Goal: Information Seeking & Learning: Learn about a topic

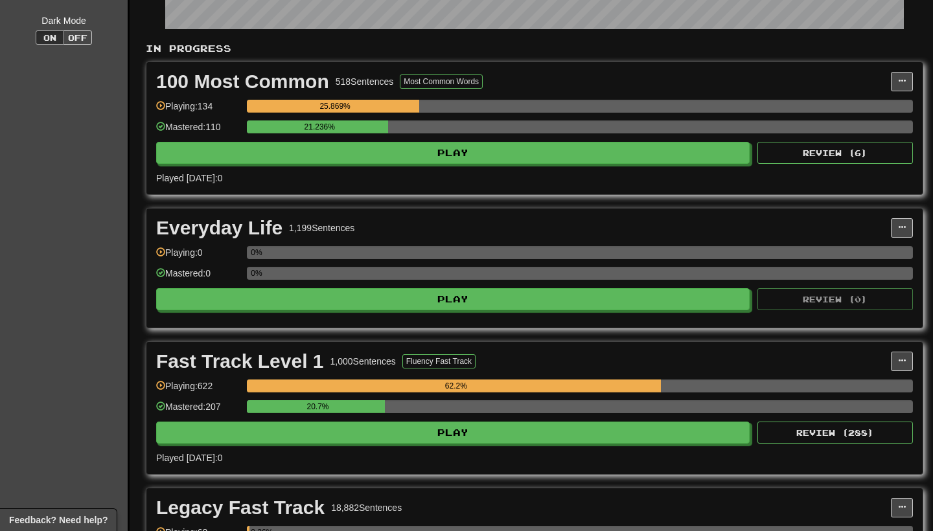
scroll to position [238, 0]
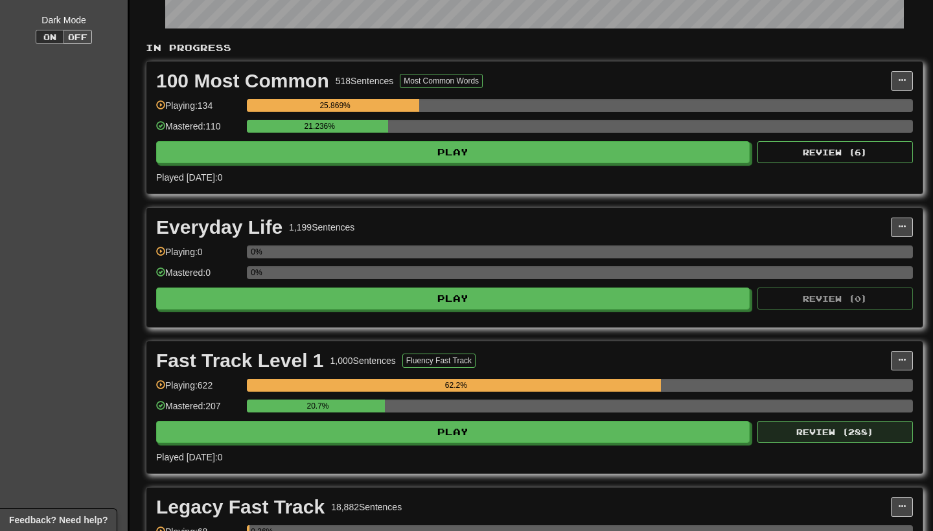
click at [785, 433] on button "Review ( 288 )" at bounding box center [834, 432] width 155 height 22
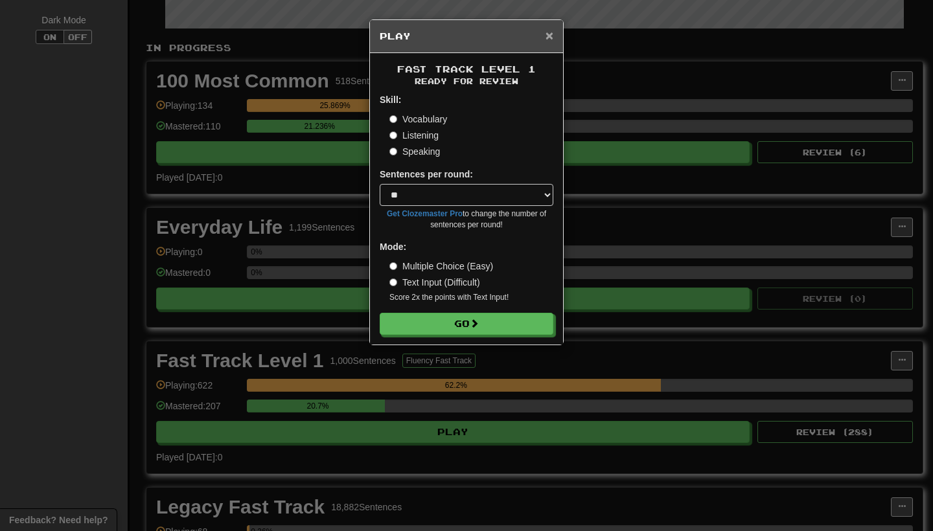
click at [552, 39] on span "×" at bounding box center [549, 35] width 8 height 15
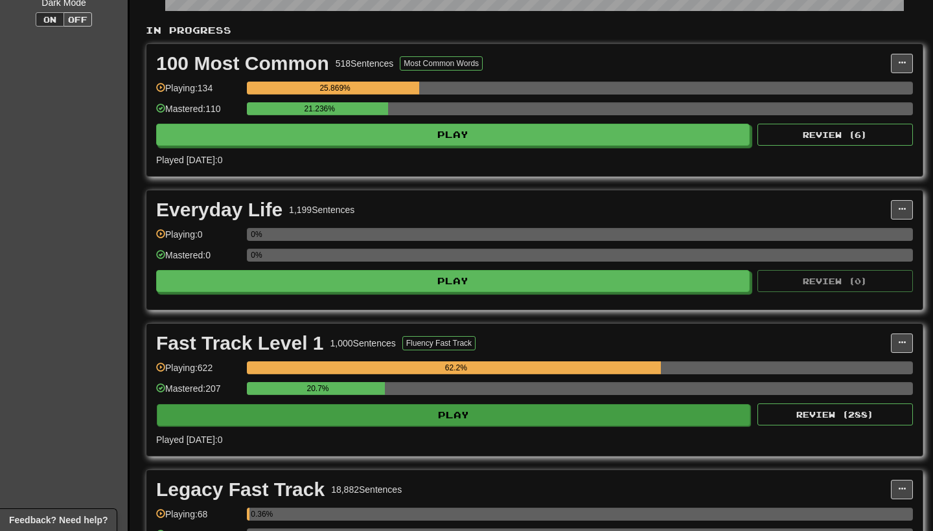
scroll to position [256, 0]
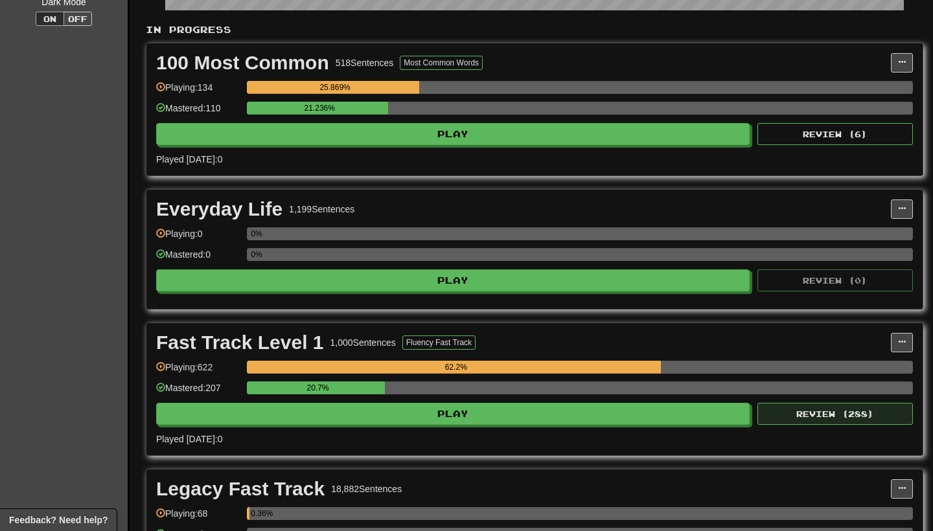
click at [818, 420] on button "Review ( 288 )" at bounding box center [834, 414] width 155 height 22
select select "**"
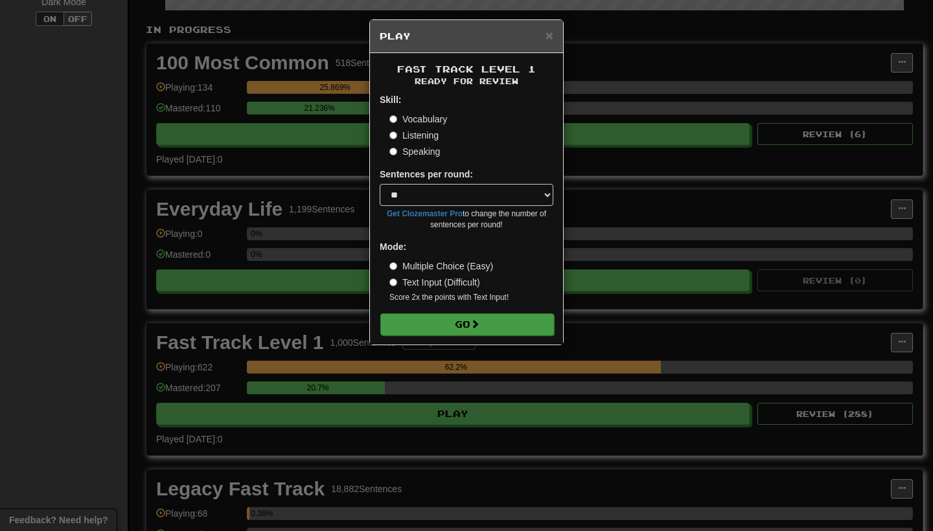
click at [496, 325] on button "Go" at bounding box center [467, 325] width 174 height 22
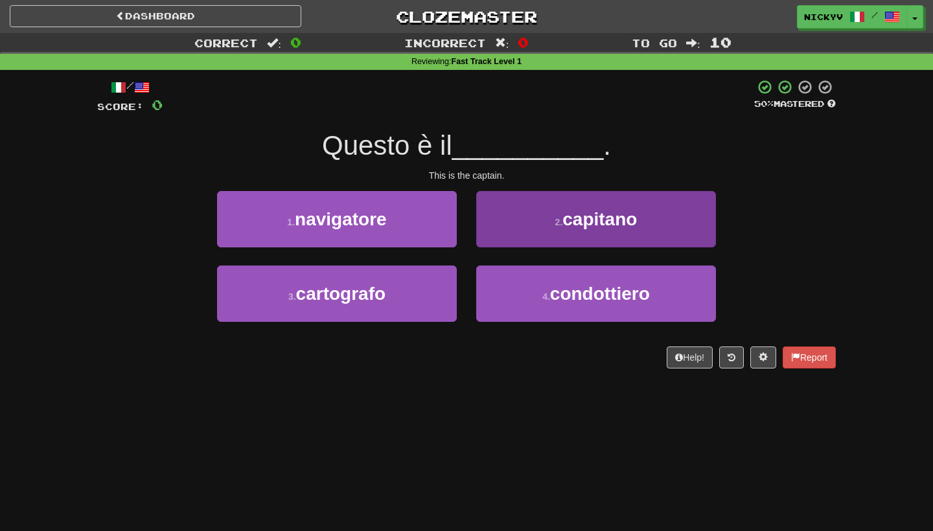
click at [552, 225] on button "2 . capitano" at bounding box center [596, 219] width 240 height 56
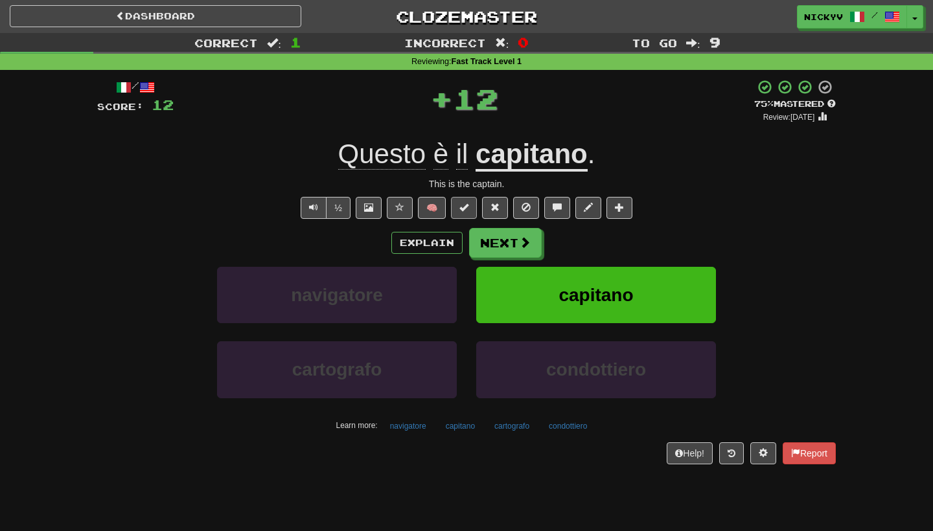
click at [470, 208] on button at bounding box center [464, 208] width 26 height 22
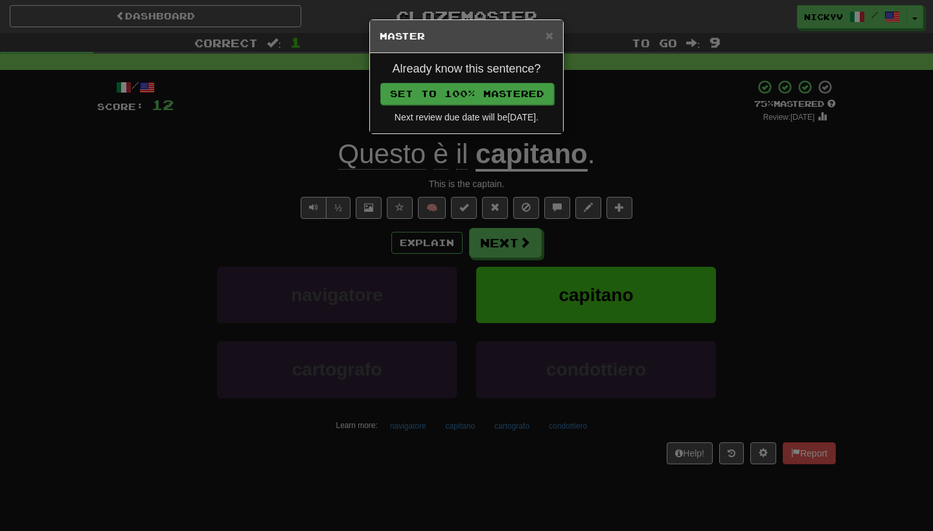
click at [529, 97] on button "Set to 100% Mastered" at bounding box center [467, 94] width 174 height 22
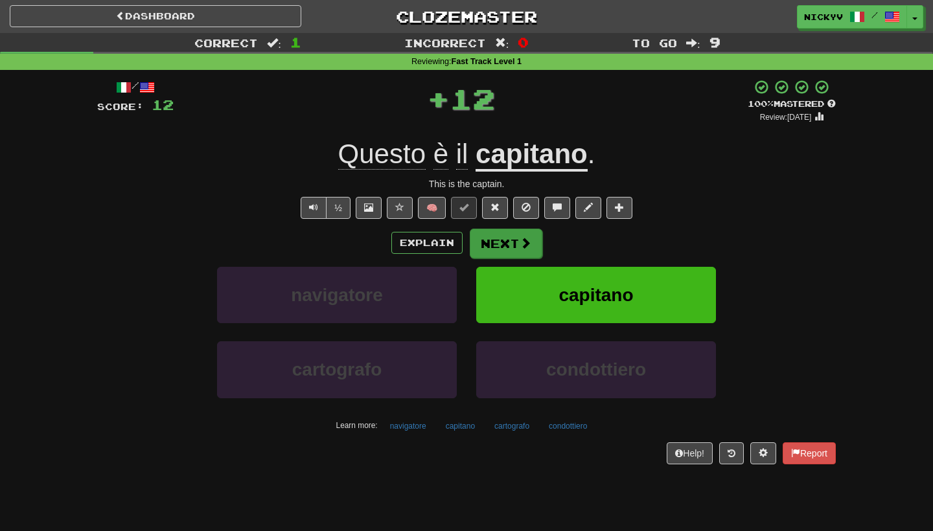
click at [502, 239] on button "Next" at bounding box center [506, 244] width 73 height 30
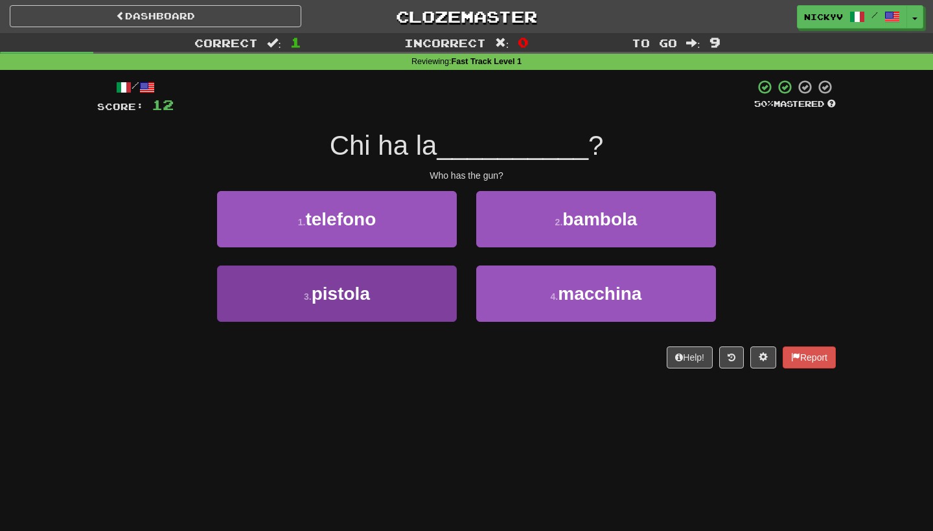
click at [409, 296] on button "3 . pistola" at bounding box center [337, 294] width 240 height 56
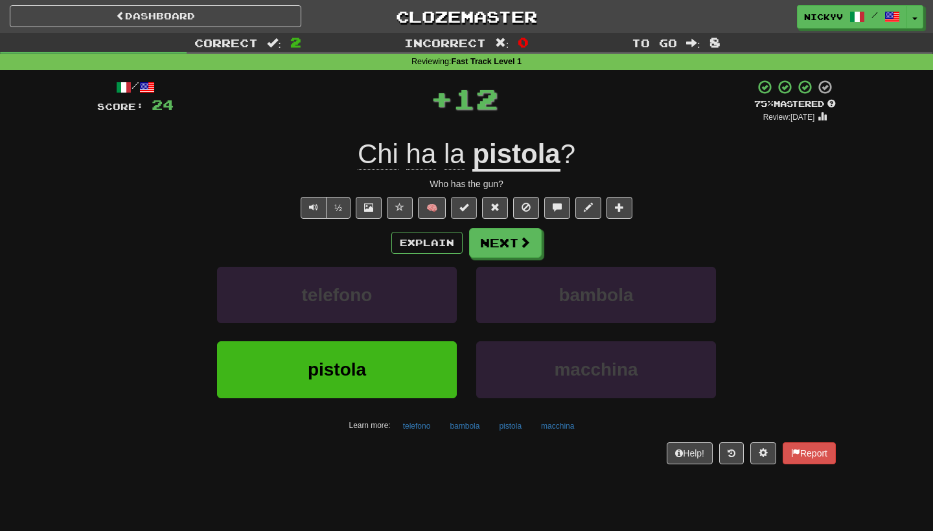
click at [466, 213] on button at bounding box center [464, 208] width 26 height 22
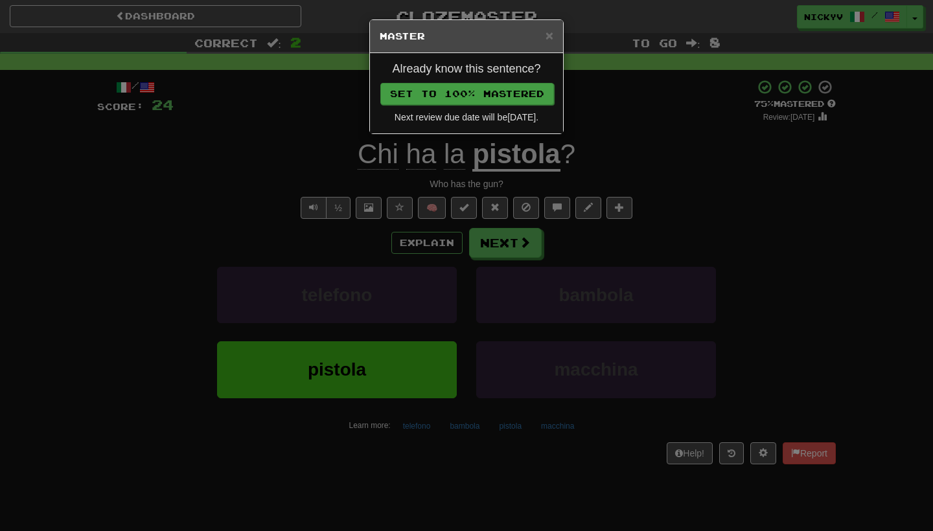
click at [536, 91] on button "Set to 100% Mastered" at bounding box center [467, 94] width 174 height 22
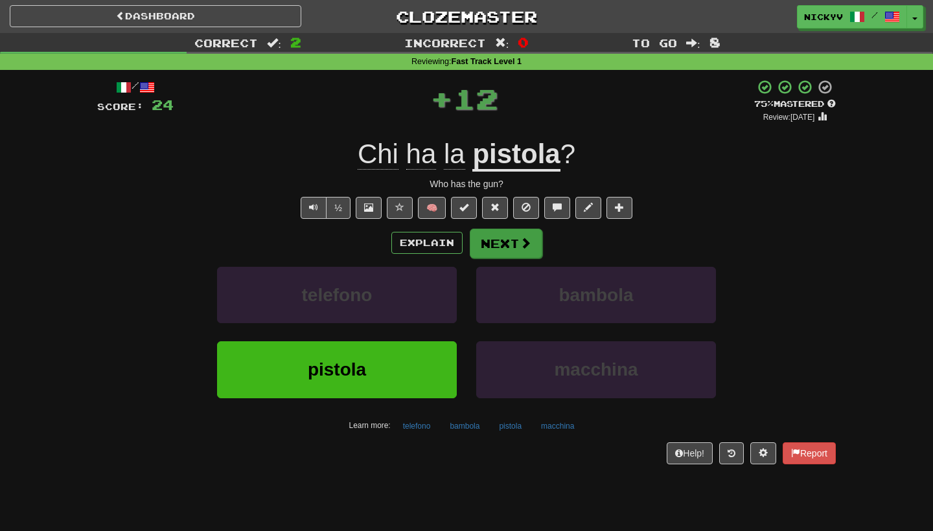
click at [507, 238] on button "Next" at bounding box center [506, 244] width 73 height 30
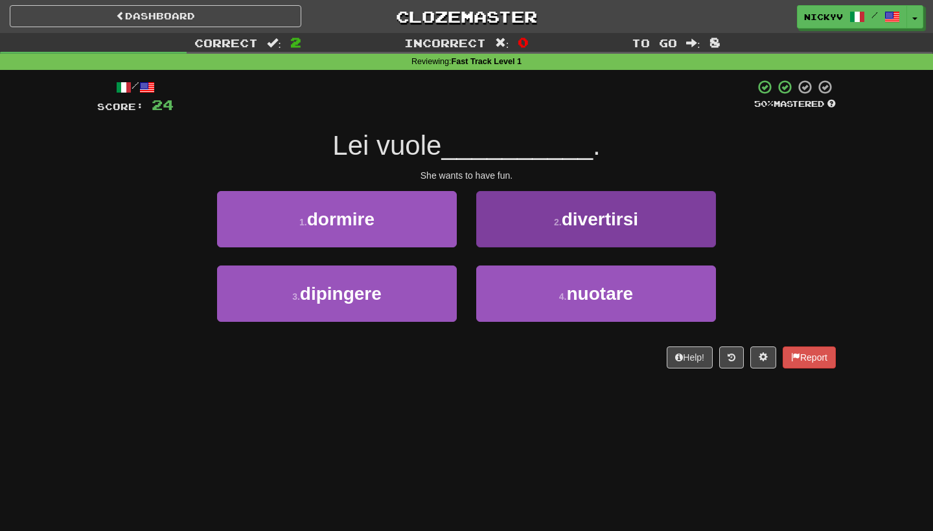
click at [490, 236] on button "2 . divertirsi" at bounding box center [596, 219] width 240 height 56
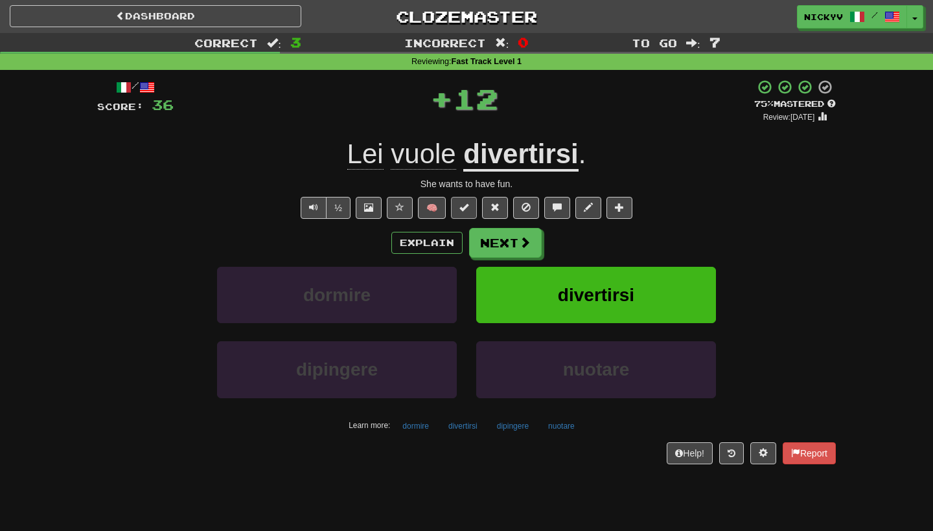
click at [470, 205] on button at bounding box center [464, 208] width 26 height 22
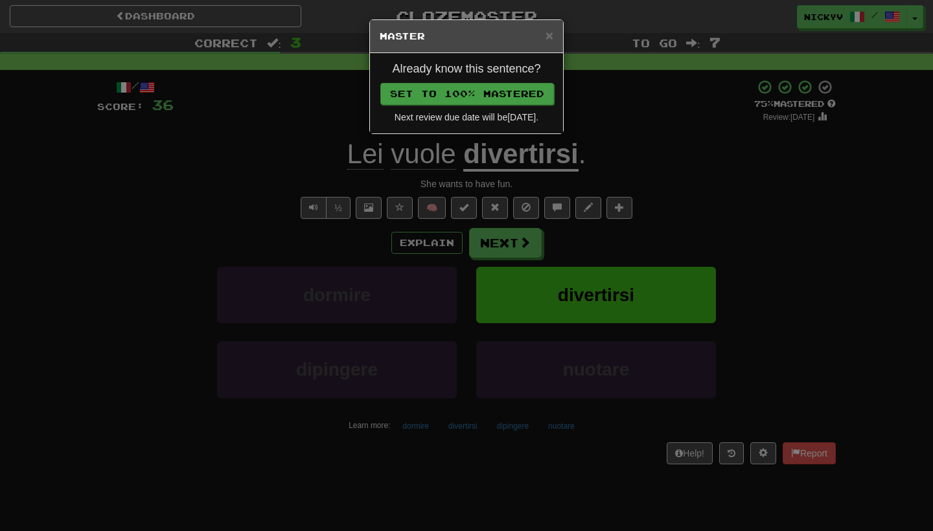
click at [535, 91] on button "Set to 100% Mastered" at bounding box center [467, 94] width 174 height 22
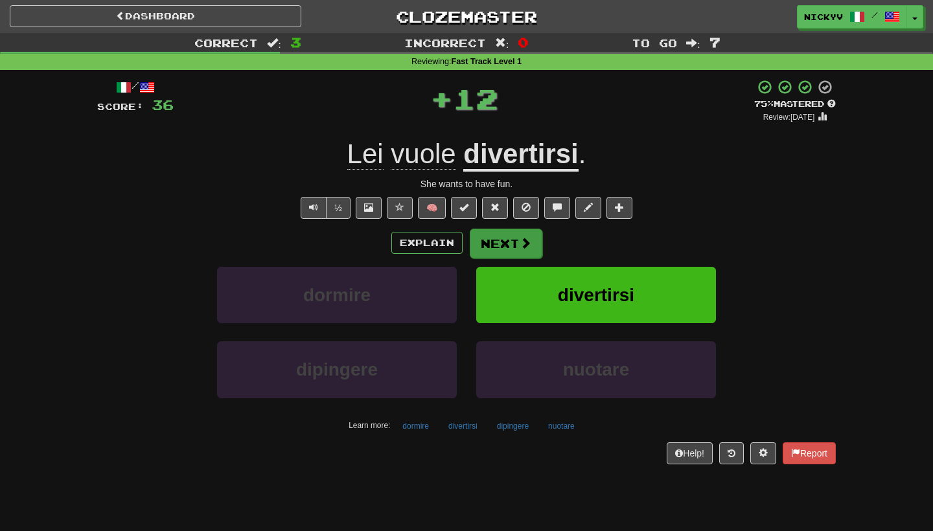
click at [497, 246] on button "Next" at bounding box center [506, 244] width 73 height 30
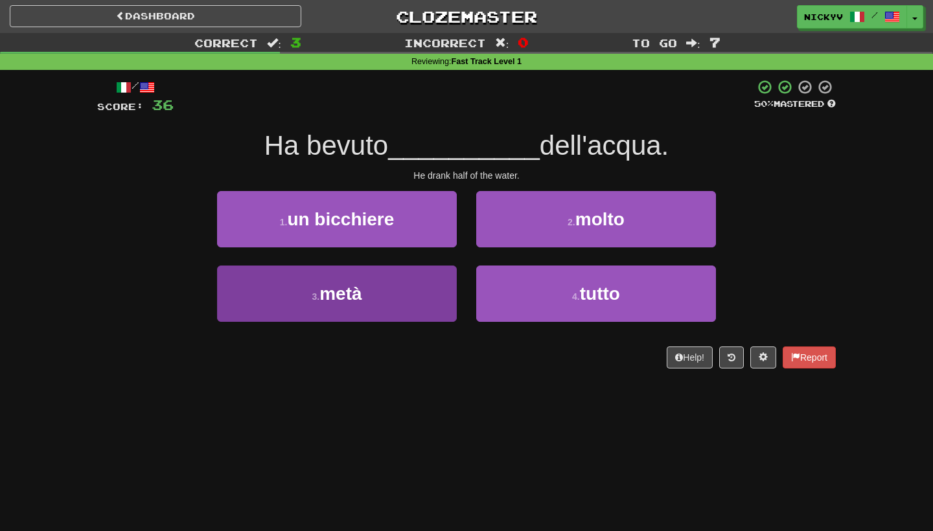
click at [427, 290] on button "3 . metà" at bounding box center [337, 294] width 240 height 56
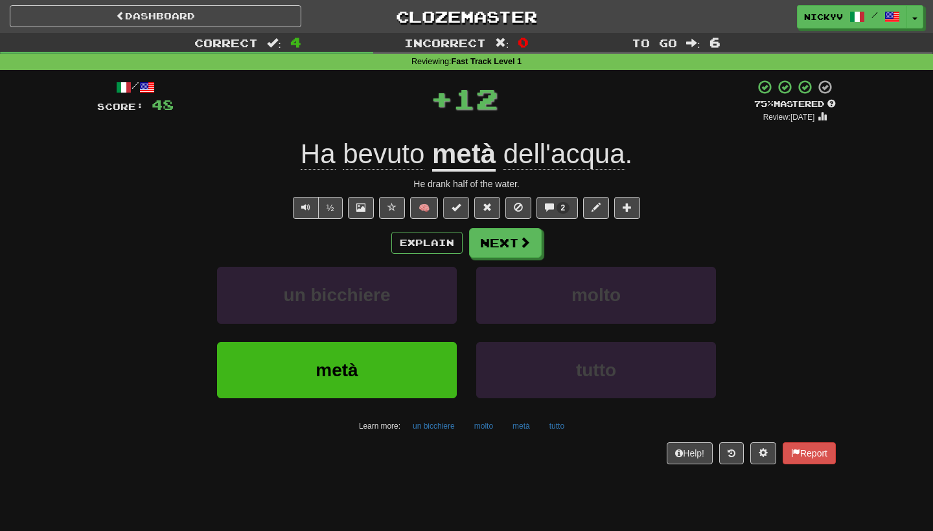
click at [461, 210] on button at bounding box center [456, 208] width 26 height 22
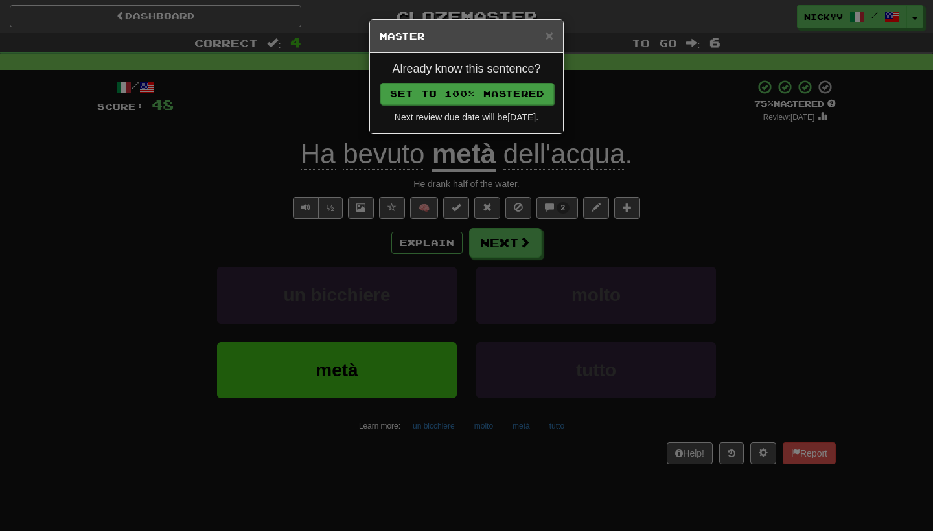
click at [512, 91] on button "Set to 100% Mastered" at bounding box center [467, 94] width 174 height 22
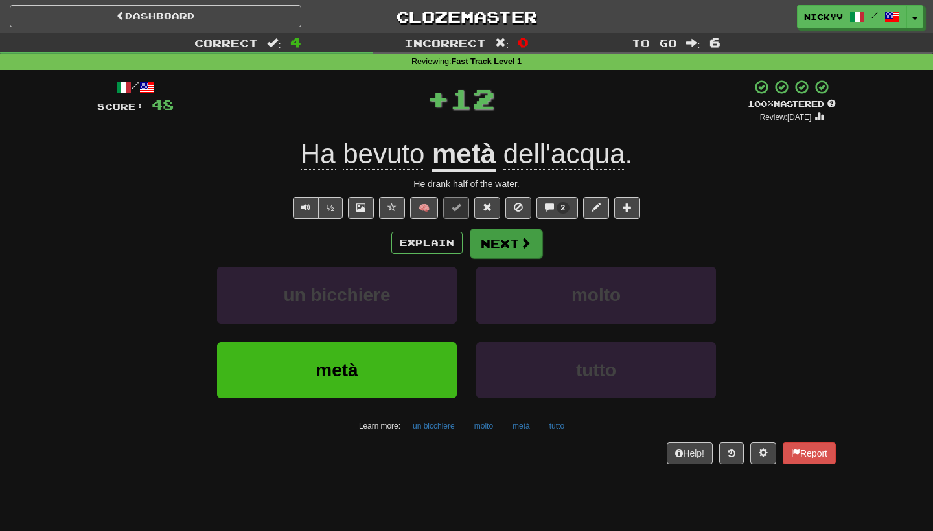
click at [488, 251] on button "Next" at bounding box center [506, 244] width 73 height 30
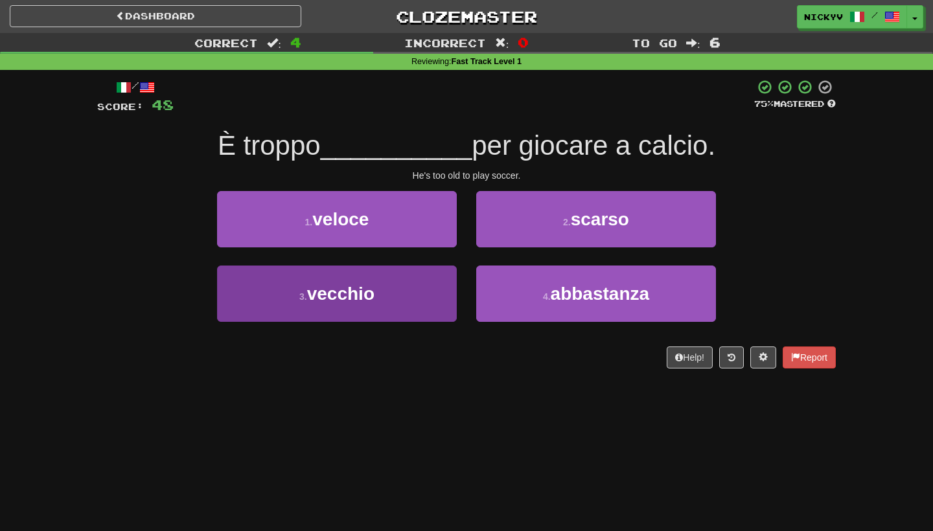
click at [418, 279] on button "3 . vecchio" at bounding box center [337, 294] width 240 height 56
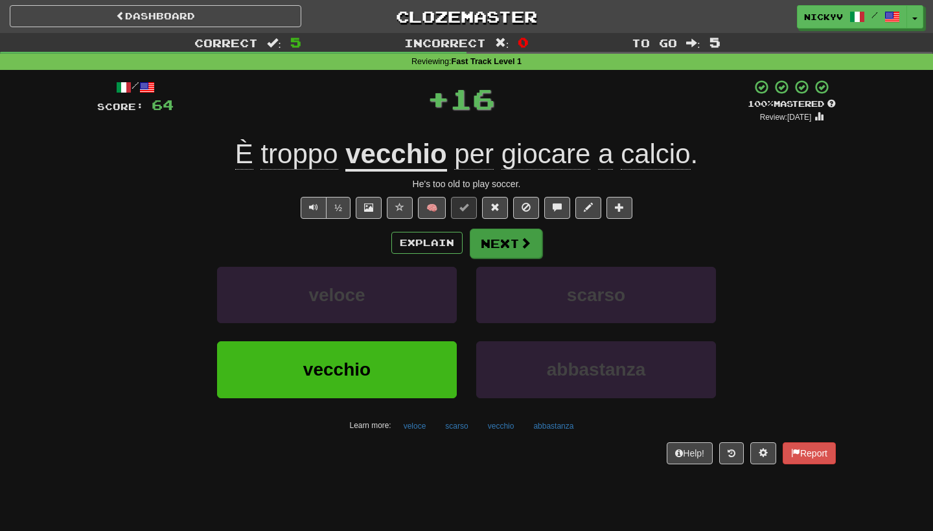
click at [492, 245] on button "Next" at bounding box center [506, 244] width 73 height 30
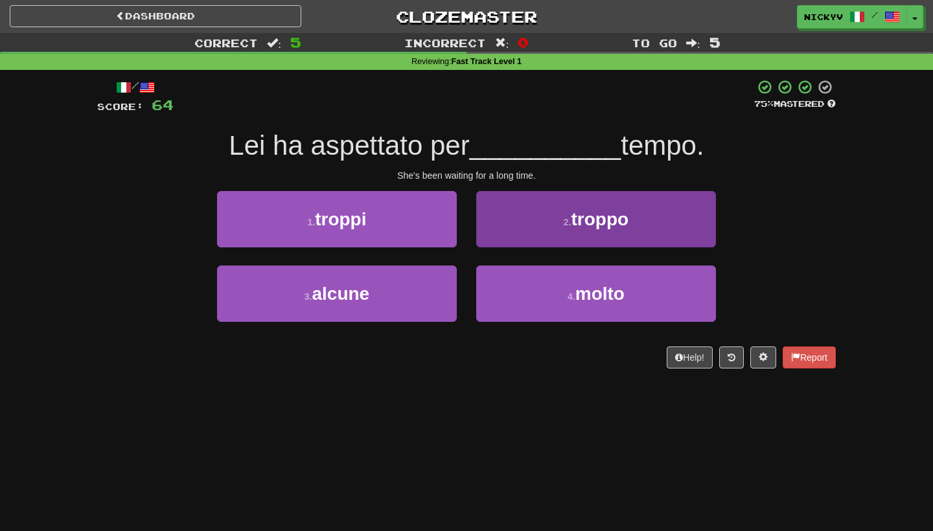
click at [499, 244] on button "2 . troppo" at bounding box center [596, 219] width 240 height 56
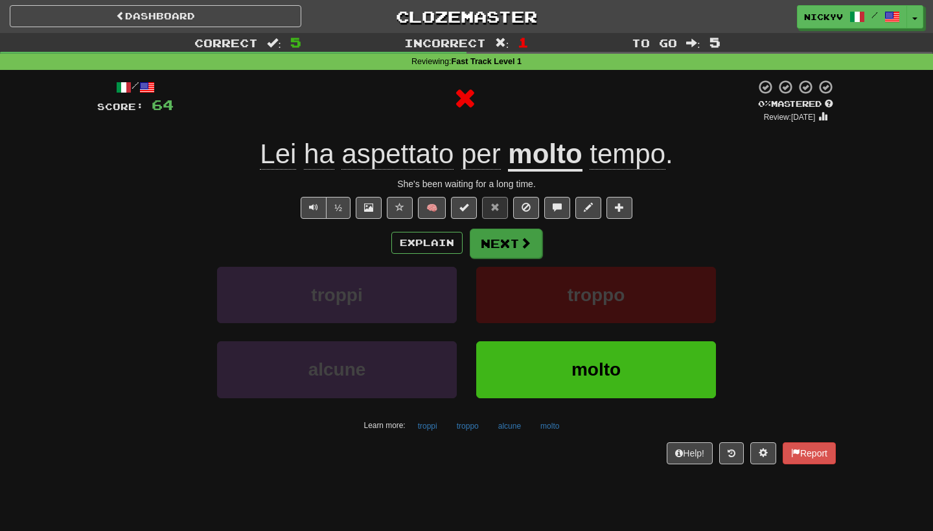
click at [500, 244] on button "Next" at bounding box center [506, 244] width 73 height 30
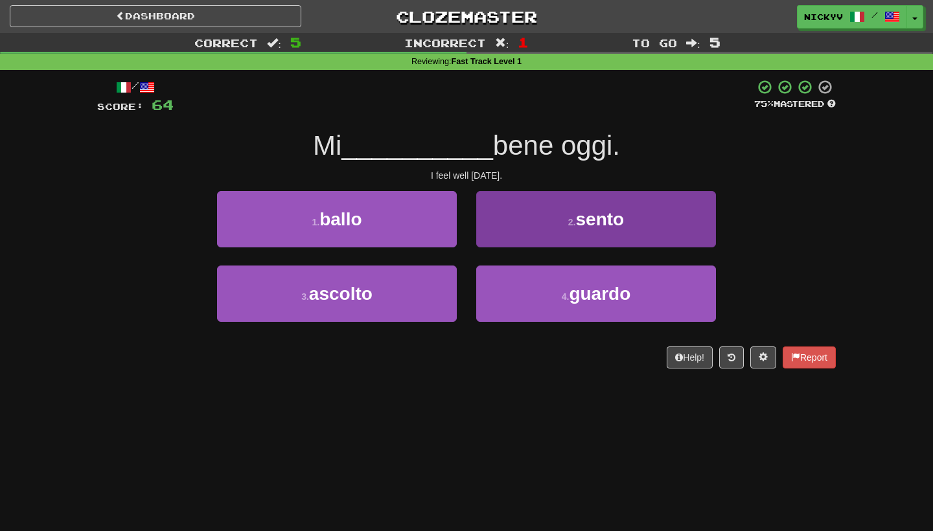
click at [545, 209] on button "2 . sento" at bounding box center [596, 219] width 240 height 56
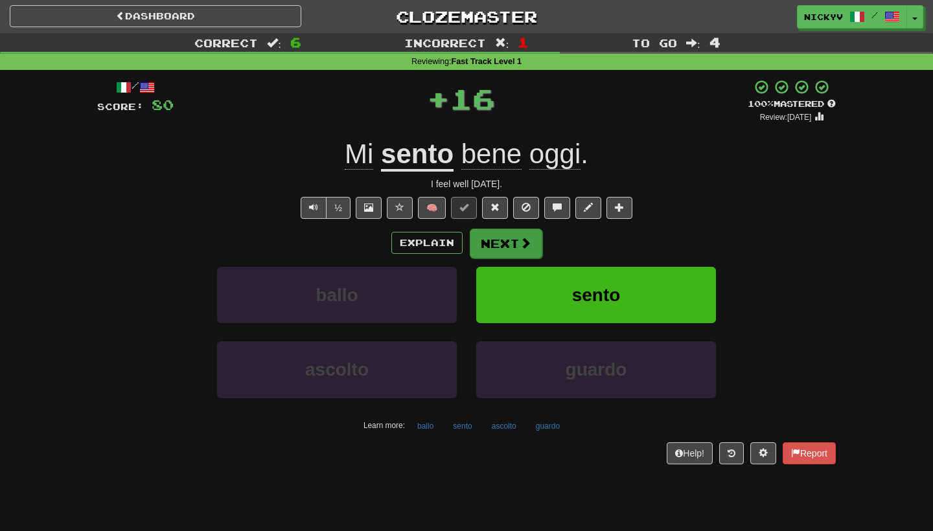
click at [491, 244] on button "Next" at bounding box center [506, 244] width 73 height 30
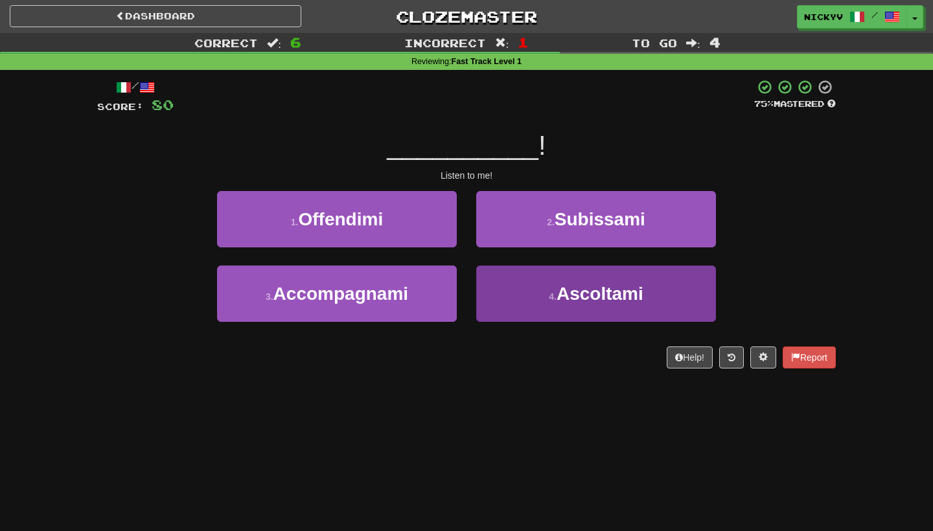
click at [507, 282] on button "4 . Ascoltami" at bounding box center [596, 294] width 240 height 56
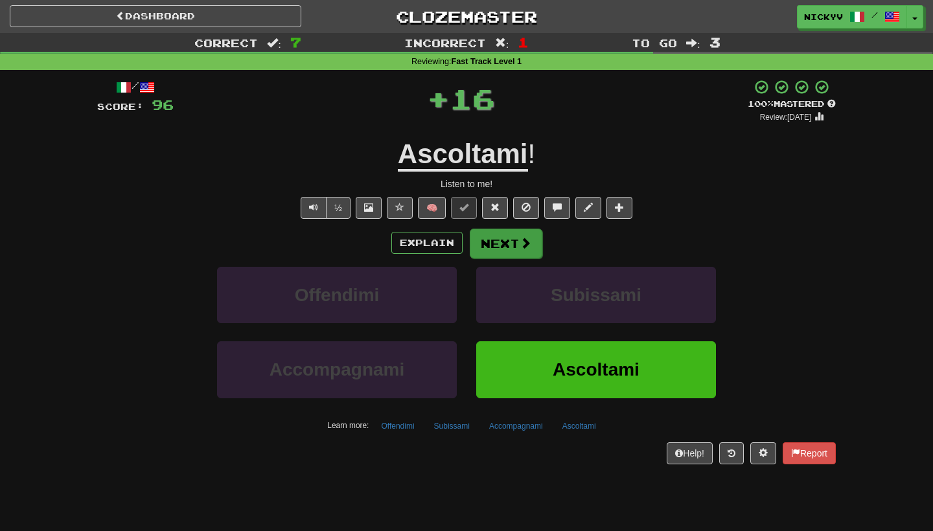
click at [500, 237] on button "Next" at bounding box center [506, 244] width 73 height 30
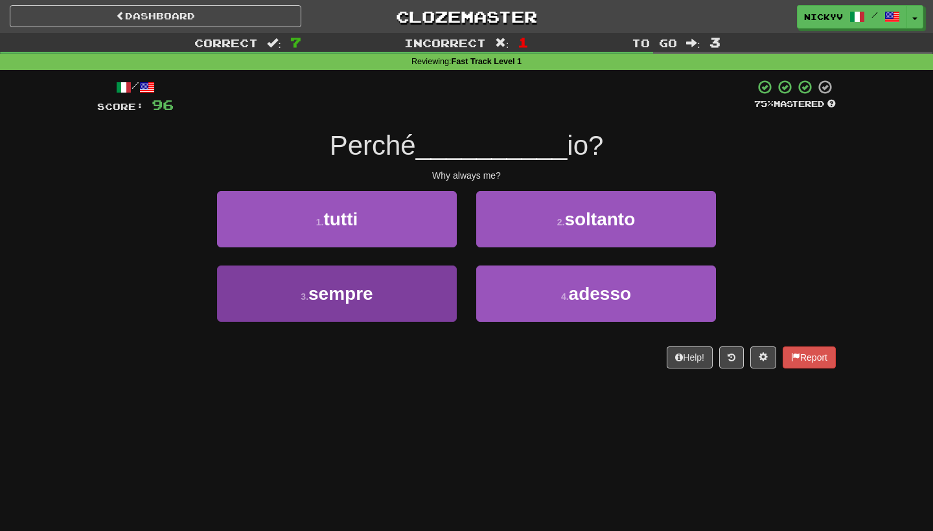
click at [420, 290] on button "3 . sempre" at bounding box center [337, 294] width 240 height 56
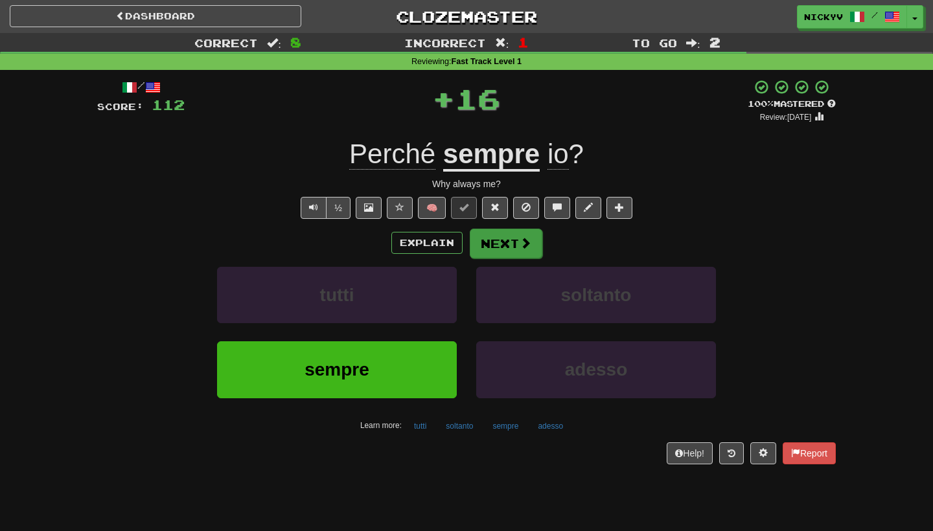
click at [491, 247] on button "Next" at bounding box center [506, 244] width 73 height 30
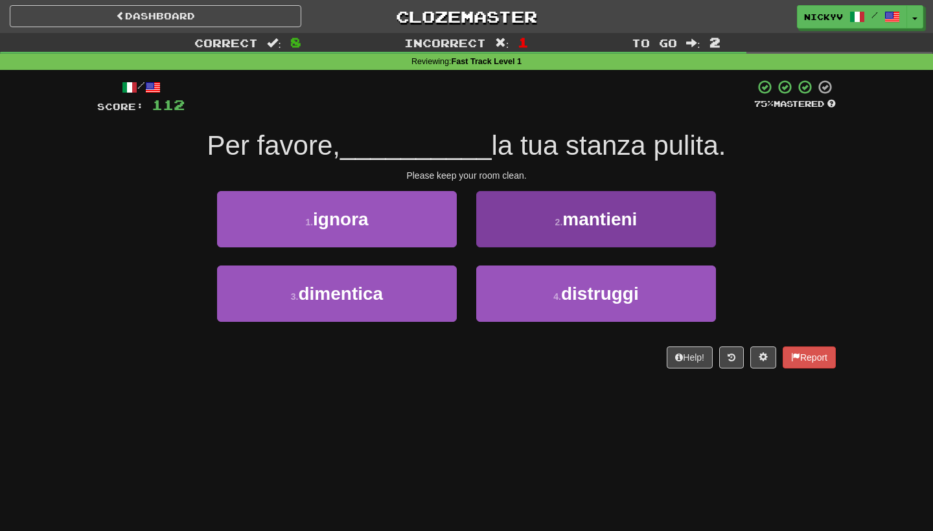
click at [523, 217] on button "2 . mantieni" at bounding box center [596, 219] width 240 height 56
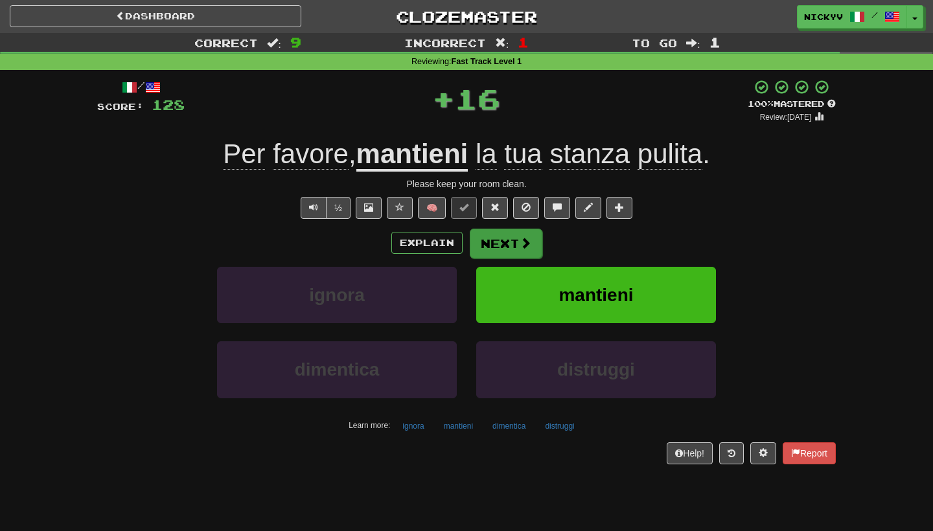
click at [506, 254] on button "Next" at bounding box center [506, 244] width 73 height 30
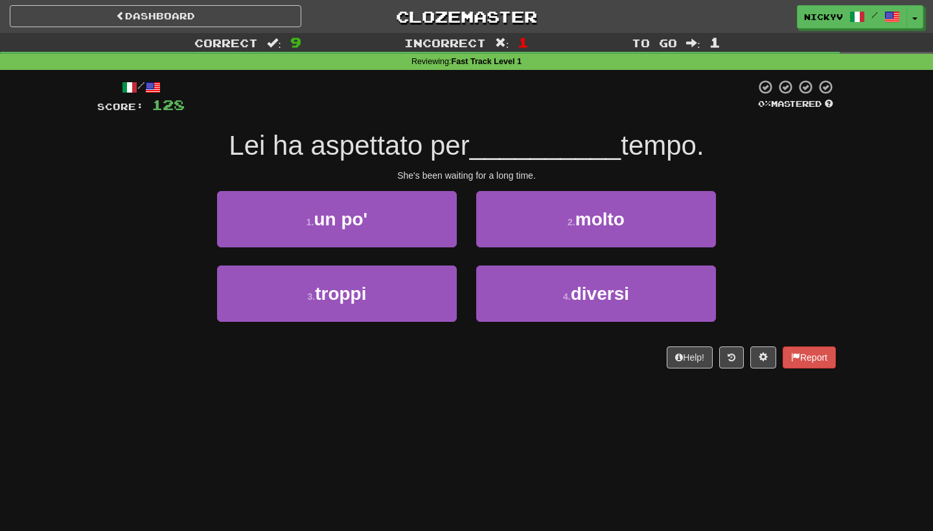
click at [506, 254] on div "2 . molto" at bounding box center [595, 228] width 259 height 74
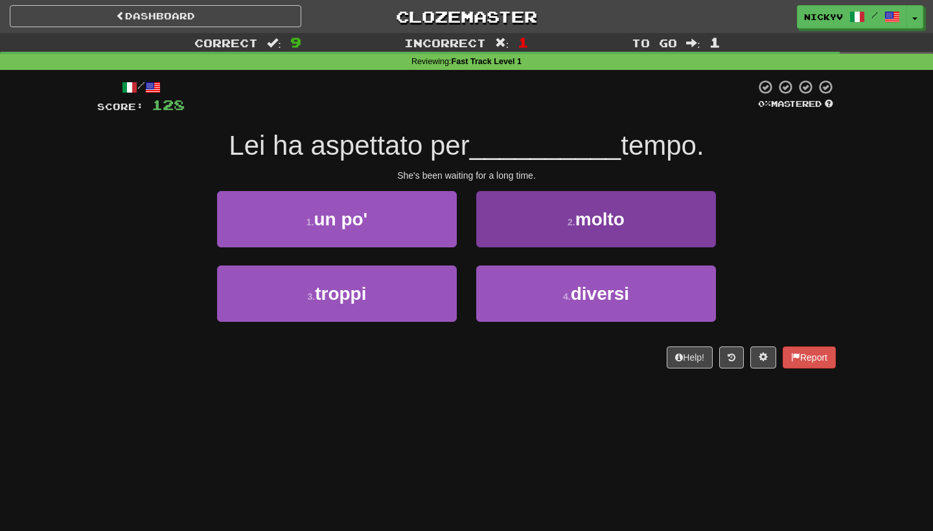
click at [508, 229] on button "2 . molto" at bounding box center [596, 219] width 240 height 56
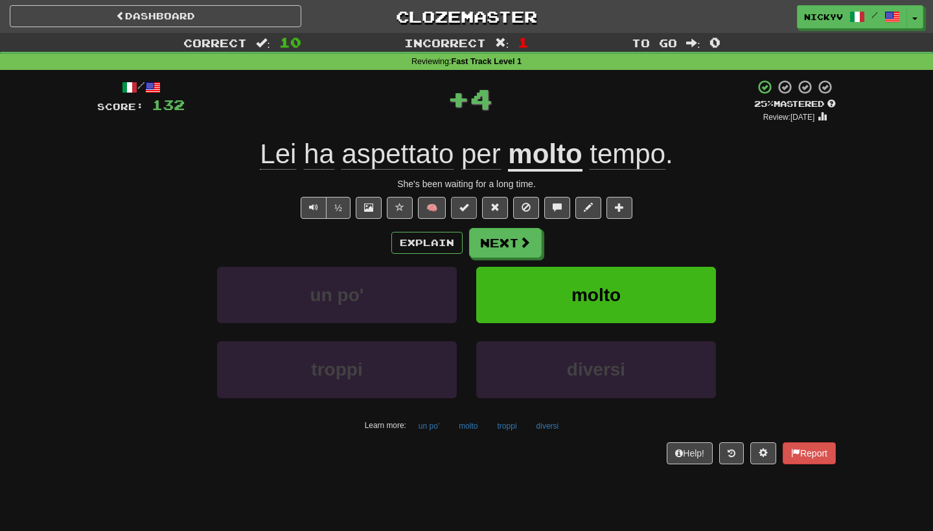
click at [472, 209] on button at bounding box center [464, 208] width 26 height 22
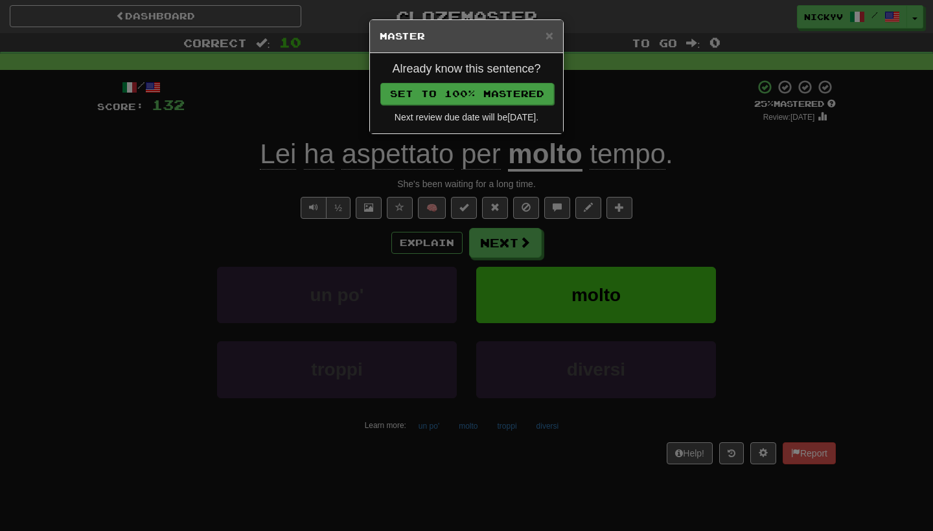
click at [513, 98] on button "Set to 100% Mastered" at bounding box center [467, 94] width 174 height 22
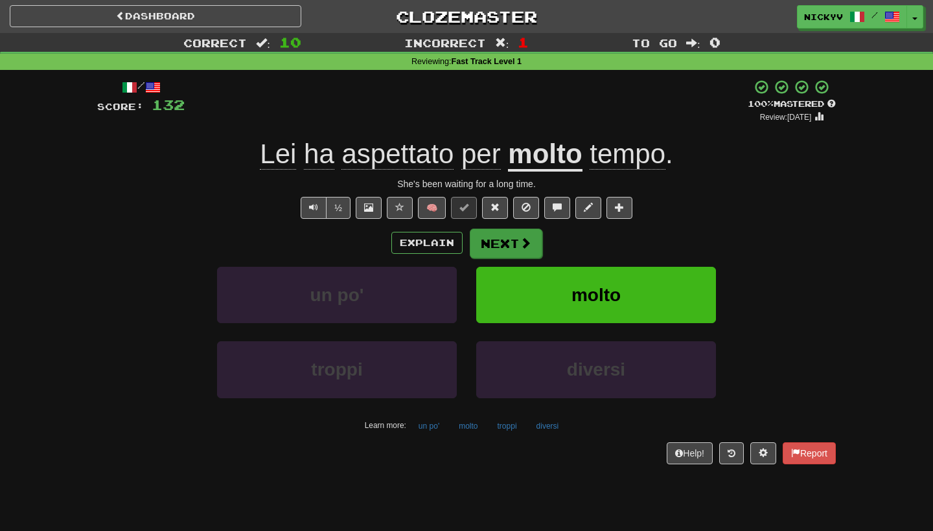
click at [509, 244] on button "Next" at bounding box center [506, 244] width 73 height 30
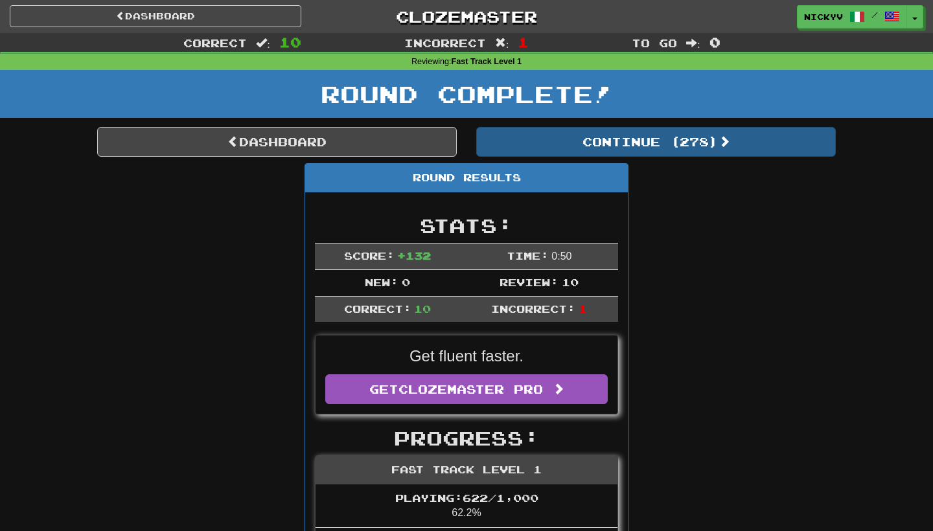
click at [551, 144] on button "Continue ( 278 )" at bounding box center [656, 142] width 360 height 30
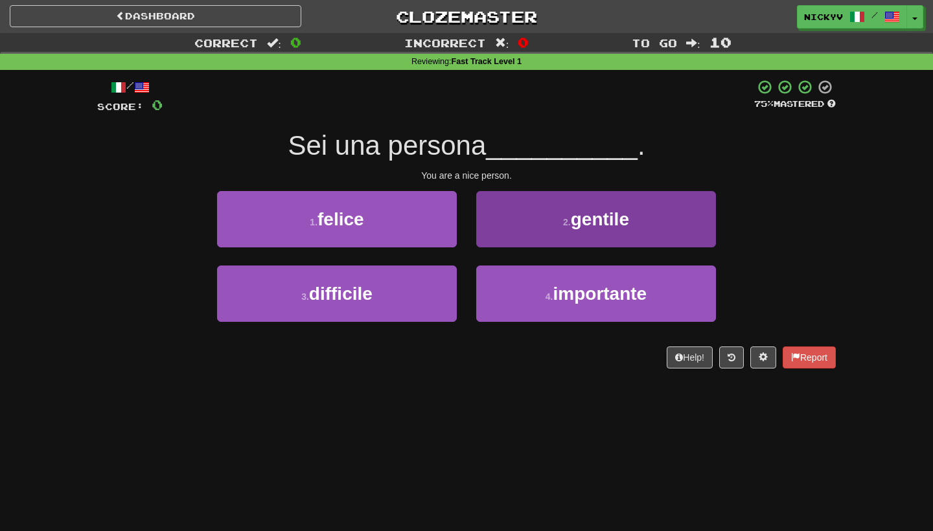
click at [536, 197] on button "2 . gentile" at bounding box center [596, 219] width 240 height 56
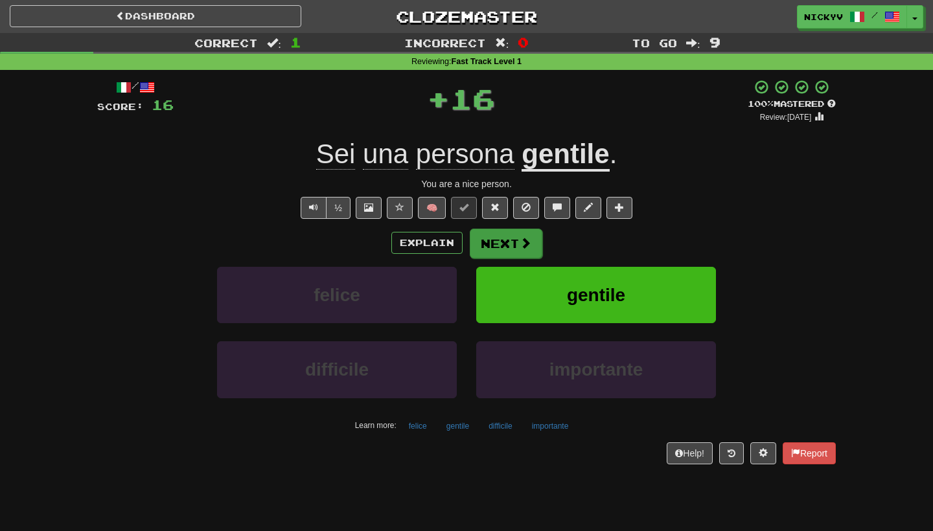
click at [497, 249] on button "Next" at bounding box center [506, 244] width 73 height 30
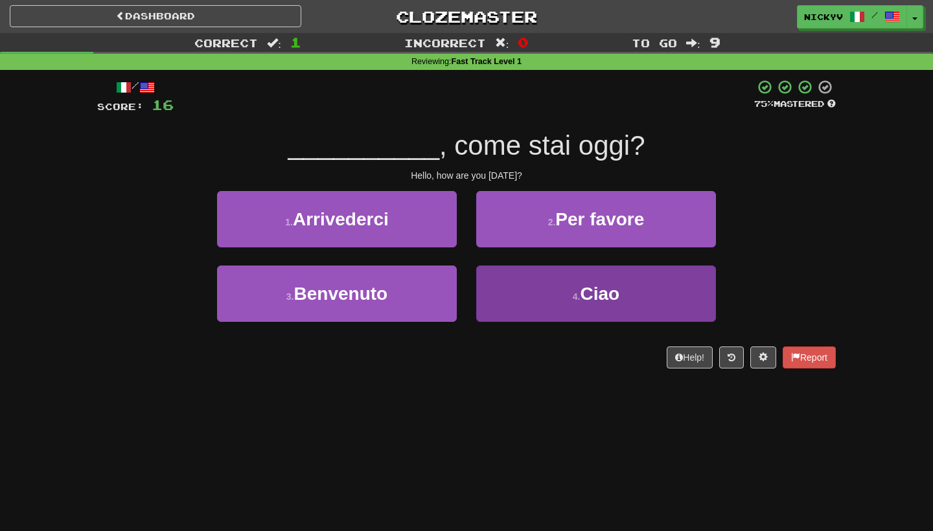
click at [510, 302] on button "4 . Ciao" at bounding box center [596, 294] width 240 height 56
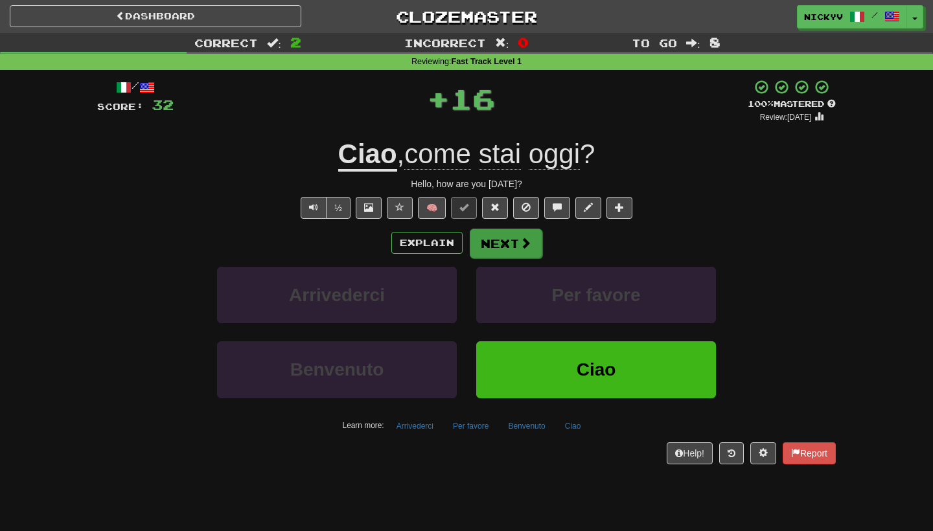
click at [497, 236] on button "Next" at bounding box center [506, 244] width 73 height 30
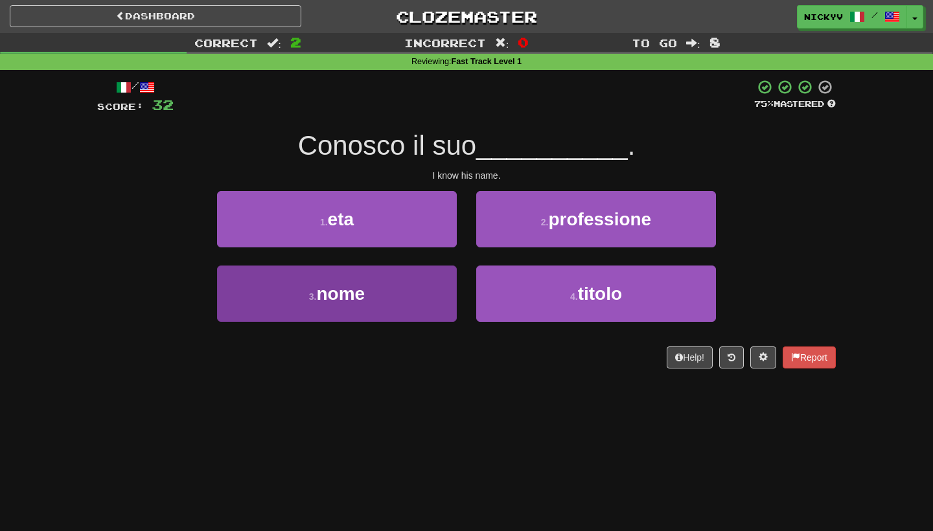
click at [425, 298] on button "3 . nome" at bounding box center [337, 294] width 240 height 56
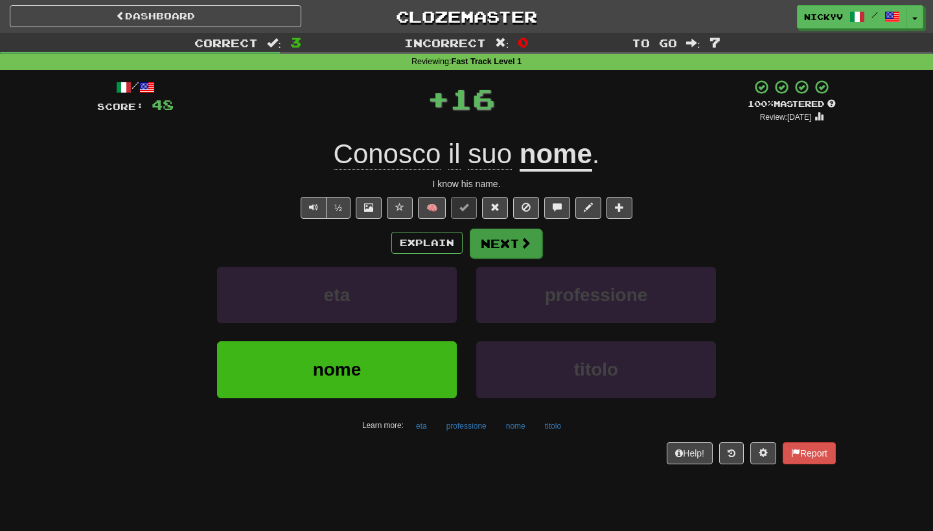
click at [496, 233] on button "Next" at bounding box center [506, 244] width 73 height 30
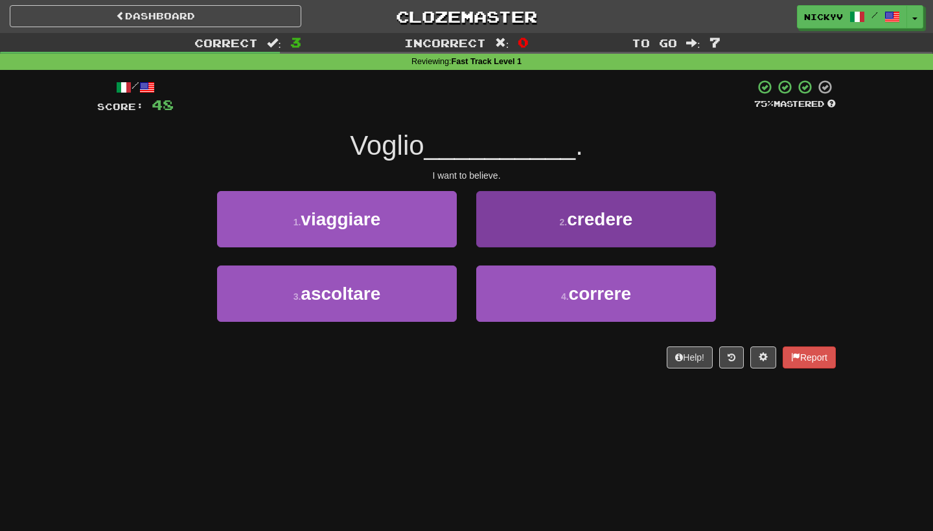
click at [501, 238] on button "2 . credere" at bounding box center [596, 219] width 240 height 56
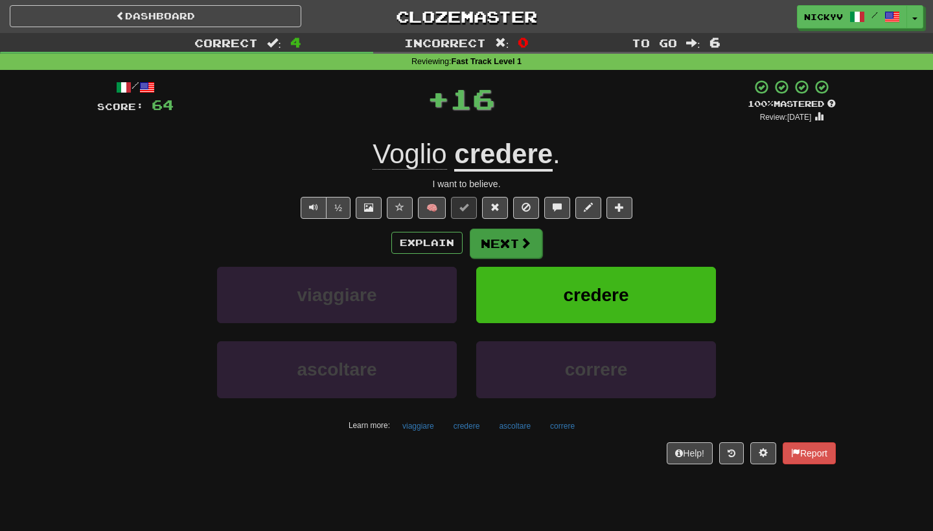
click at [499, 240] on button "Next" at bounding box center [506, 244] width 73 height 30
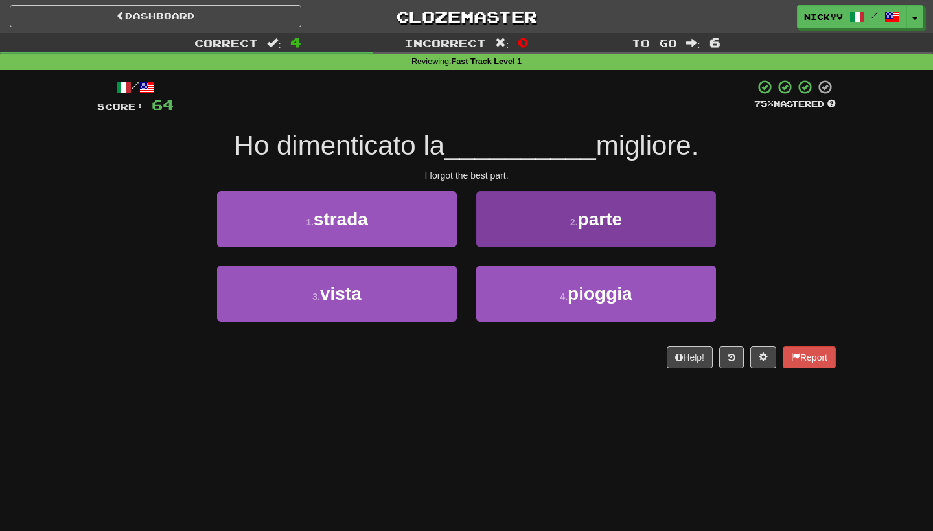
click at [506, 223] on button "2 . parte" at bounding box center [596, 219] width 240 height 56
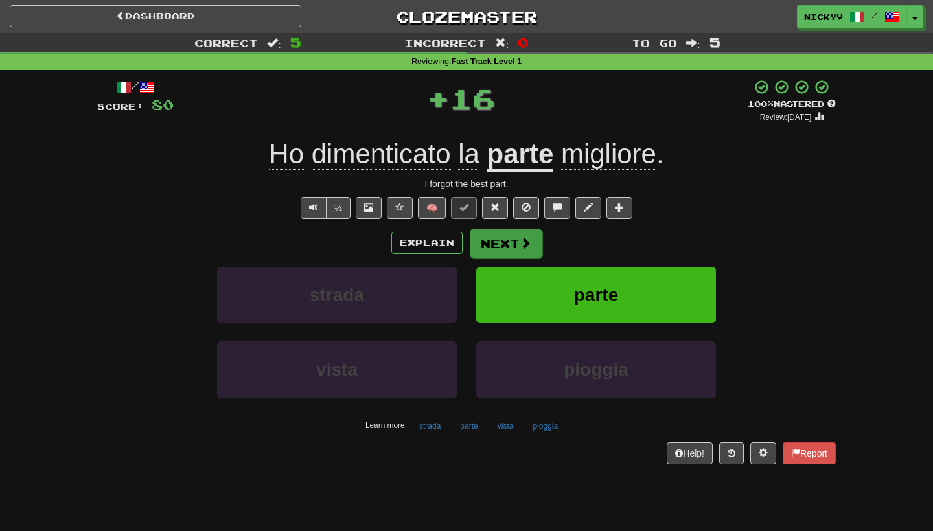
click at [505, 236] on button "Next" at bounding box center [506, 244] width 73 height 30
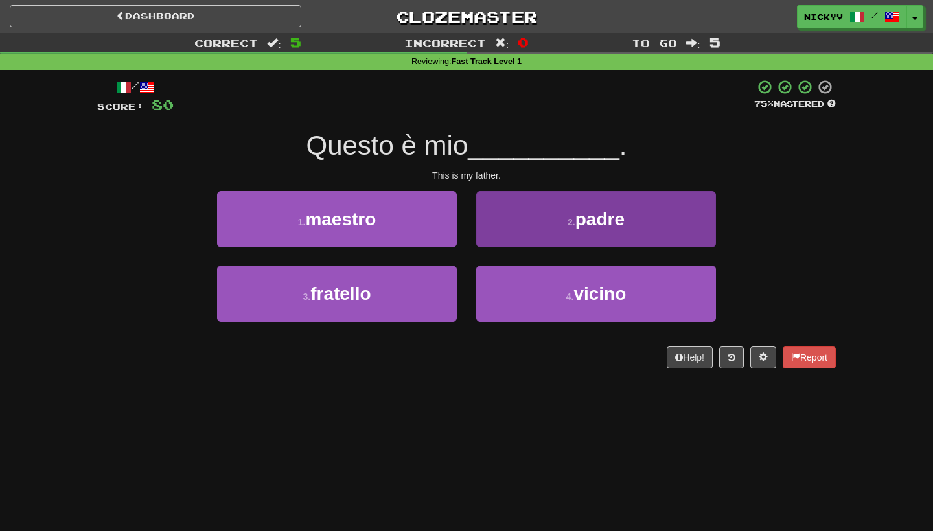
click at [505, 237] on button "2 . padre" at bounding box center [596, 219] width 240 height 56
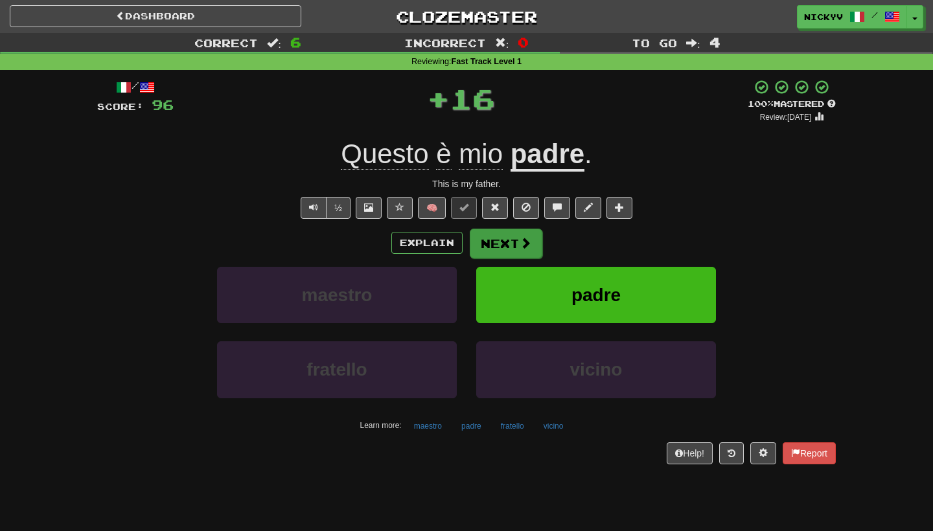
click at [501, 236] on button "Next" at bounding box center [506, 244] width 73 height 30
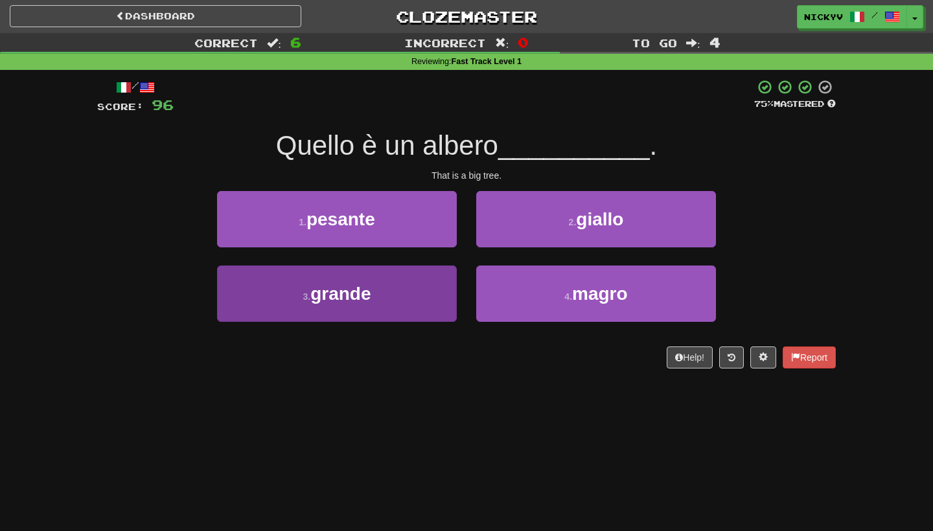
click at [442, 281] on button "3 . grande" at bounding box center [337, 294] width 240 height 56
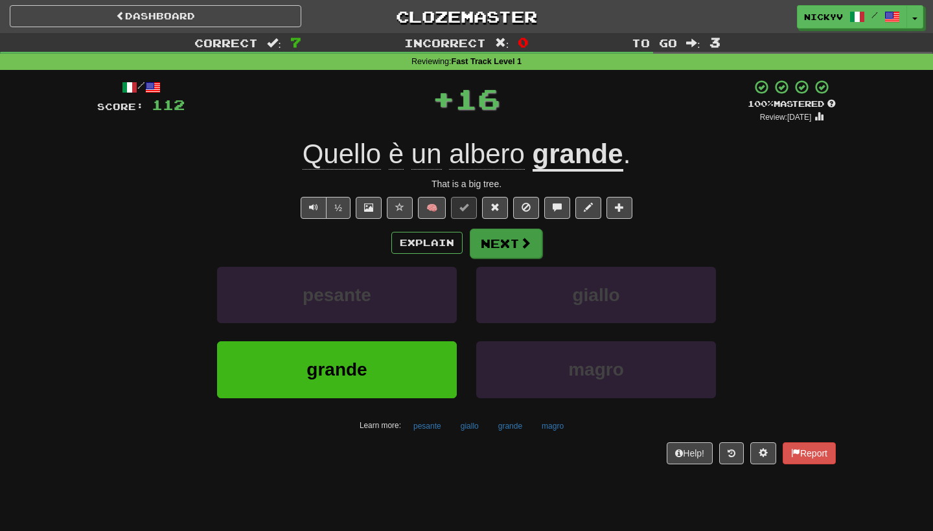
click at [482, 252] on button "Next" at bounding box center [506, 244] width 73 height 30
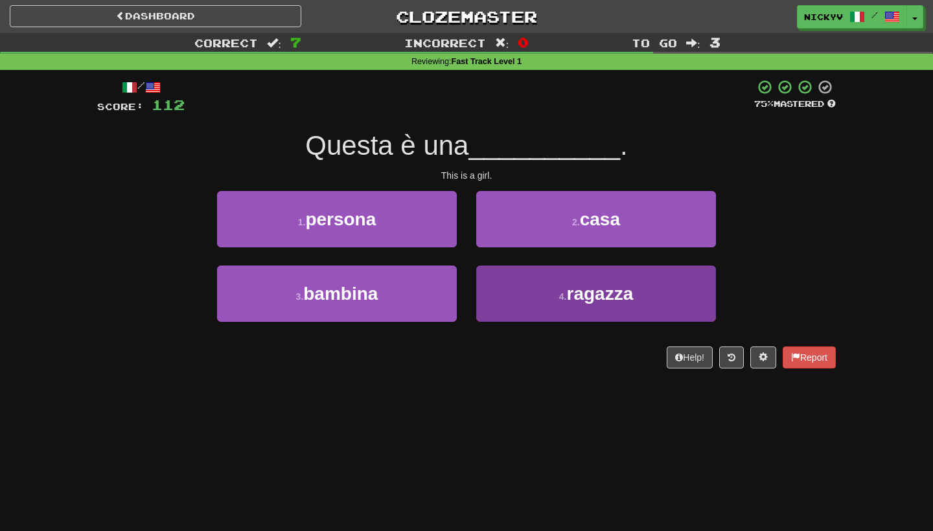
click at [496, 266] on button "4 . ragazza" at bounding box center [596, 294] width 240 height 56
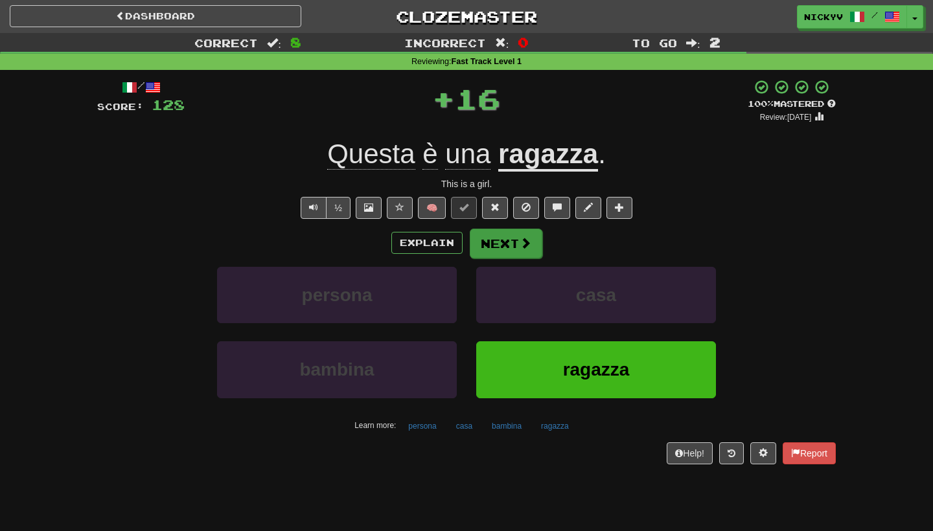
click at [494, 234] on button "Next" at bounding box center [506, 244] width 73 height 30
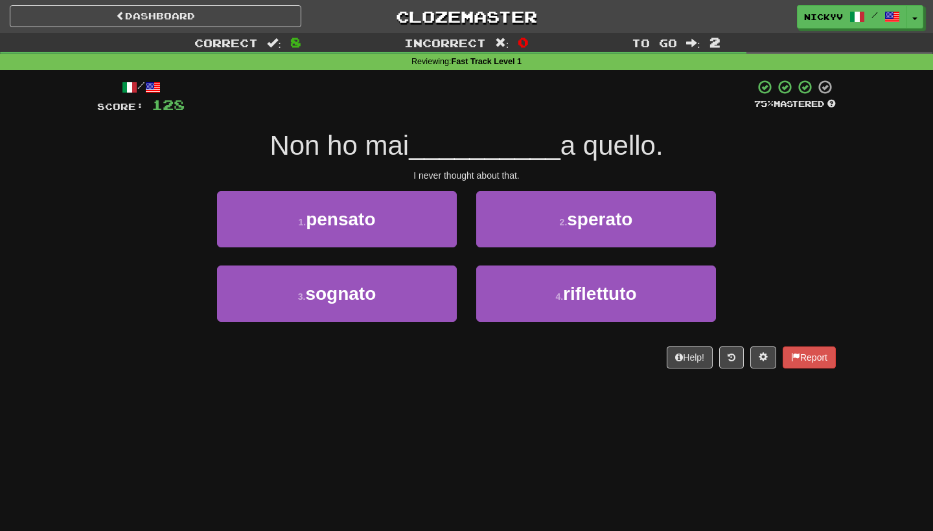
click at [441, 247] on div "1 . pensato" at bounding box center [336, 228] width 259 height 74
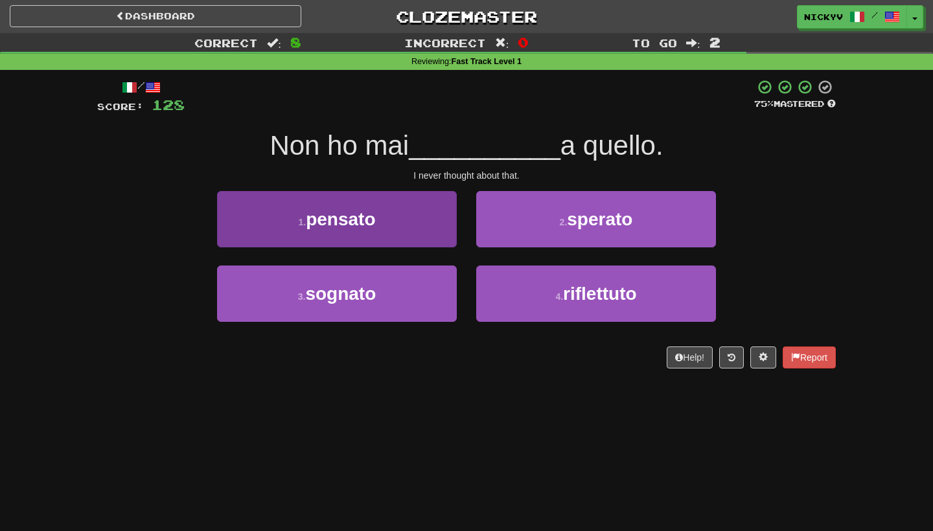
click at [429, 231] on button "1 . pensato" at bounding box center [337, 219] width 240 height 56
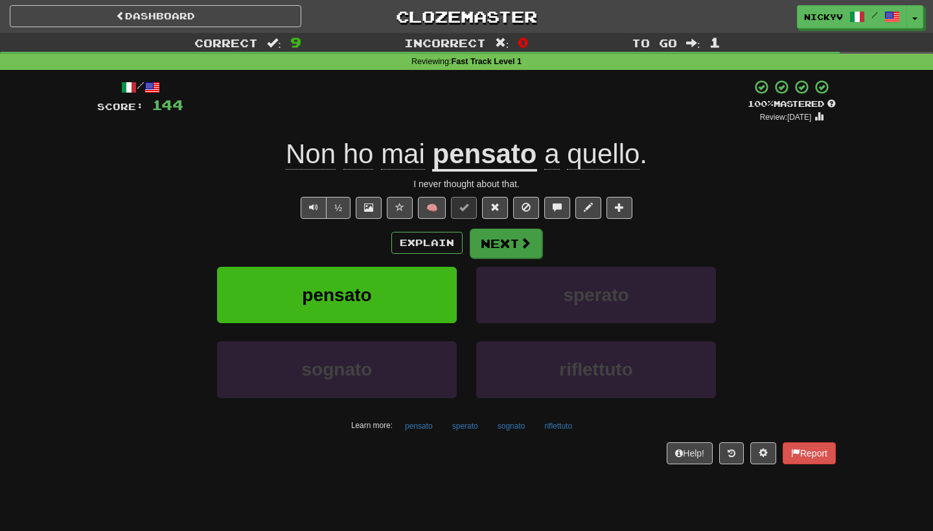
click at [521, 244] on span at bounding box center [525, 243] width 12 height 12
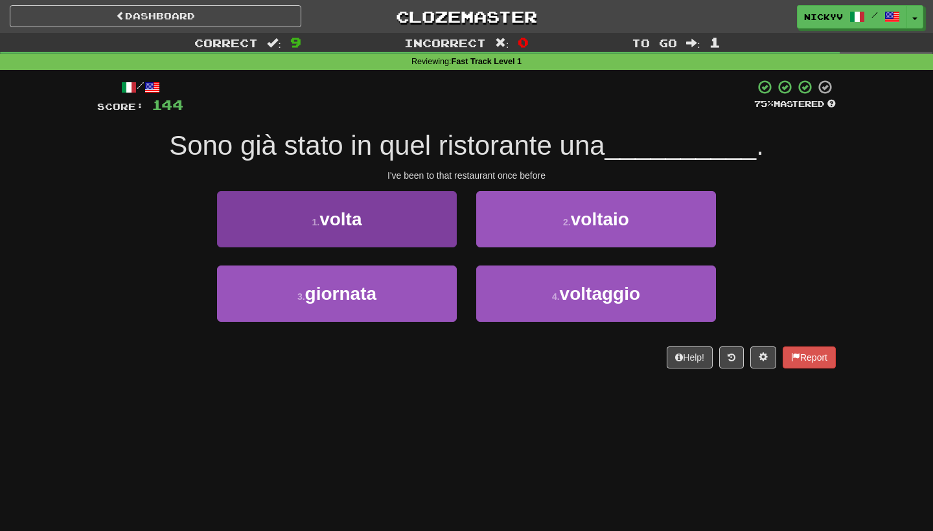
click at [424, 236] on button "1 . volta" at bounding box center [337, 219] width 240 height 56
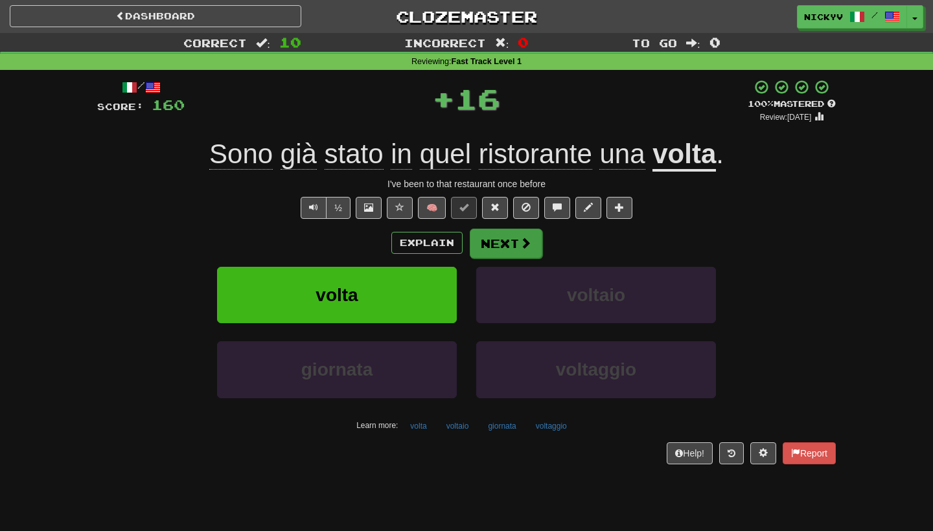
click at [503, 235] on button "Next" at bounding box center [506, 244] width 73 height 30
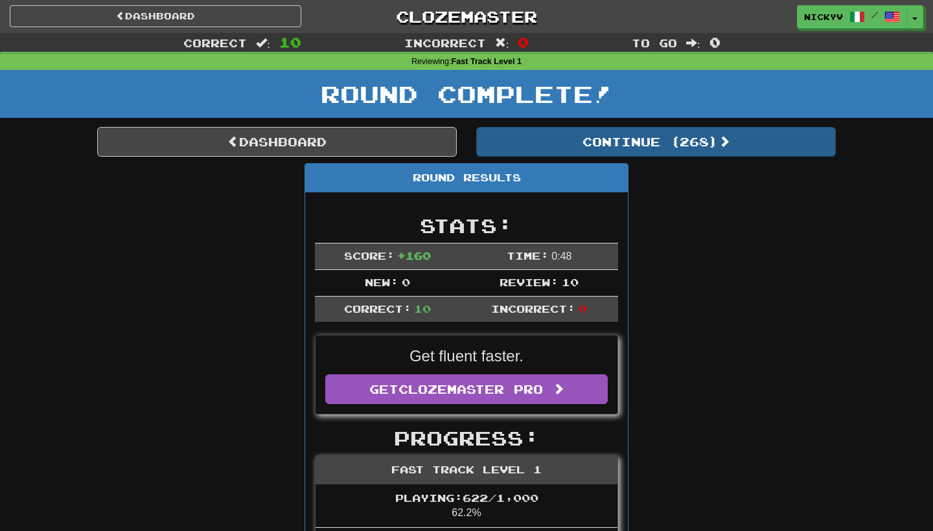
click at [550, 131] on button "Continue ( 268 )" at bounding box center [656, 142] width 360 height 30
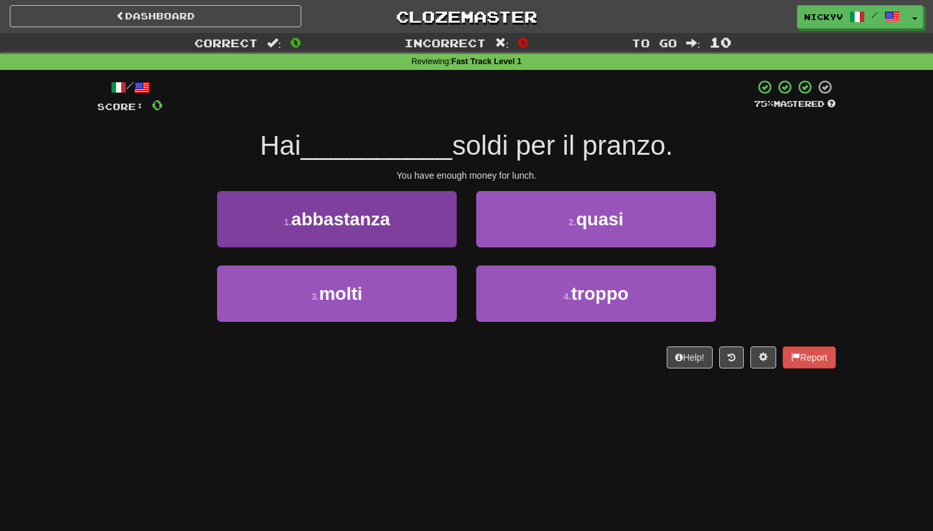
click at [429, 225] on button "1 . abbastanza" at bounding box center [337, 219] width 240 height 56
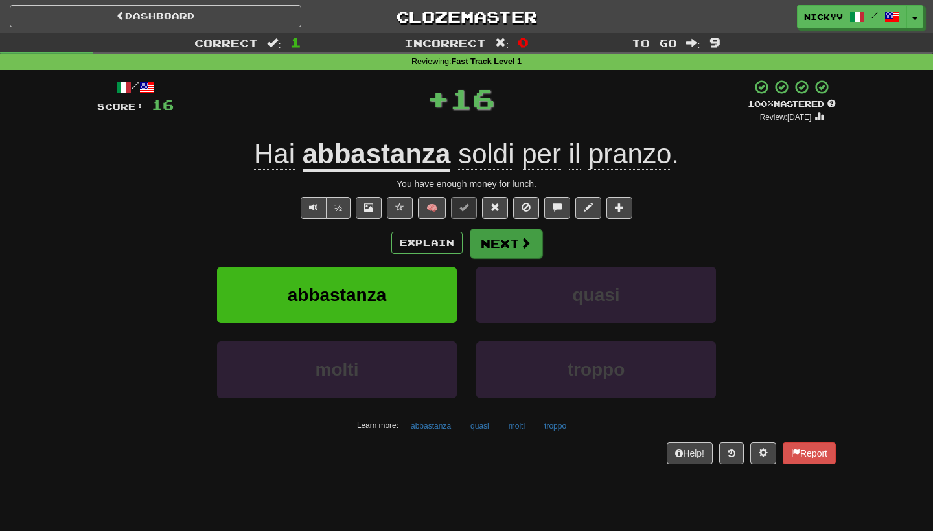
click at [488, 233] on button "Next" at bounding box center [506, 244] width 73 height 30
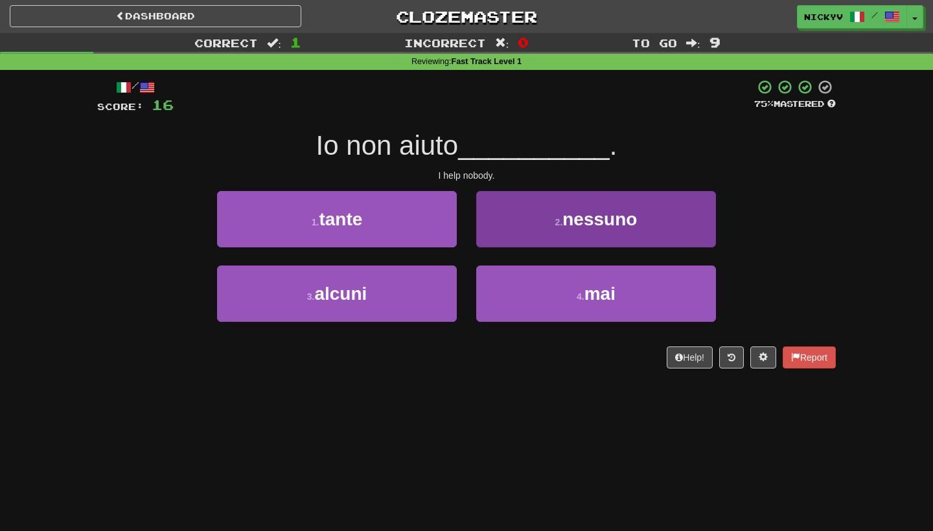
click at [543, 236] on button "2 . nessuno" at bounding box center [596, 219] width 240 height 56
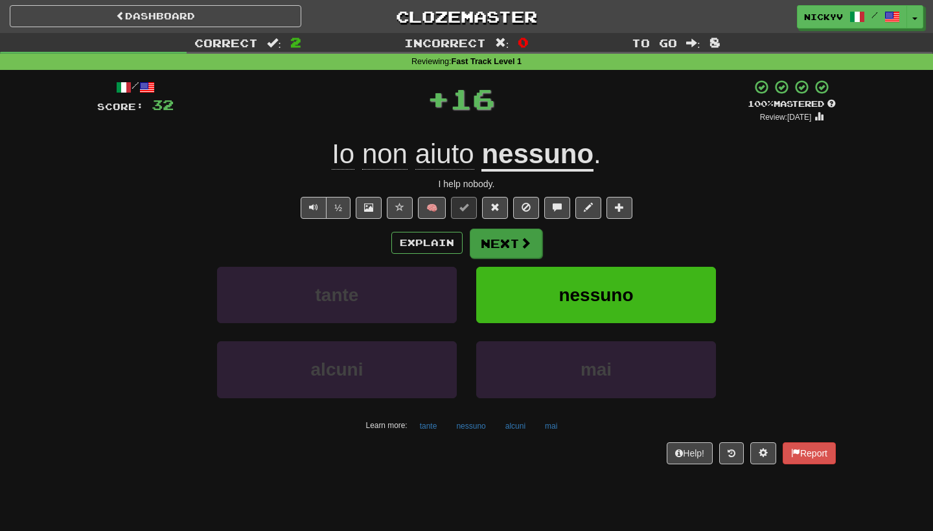
click at [488, 238] on button "Next" at bounding box center [506, 244] width 73 height 30
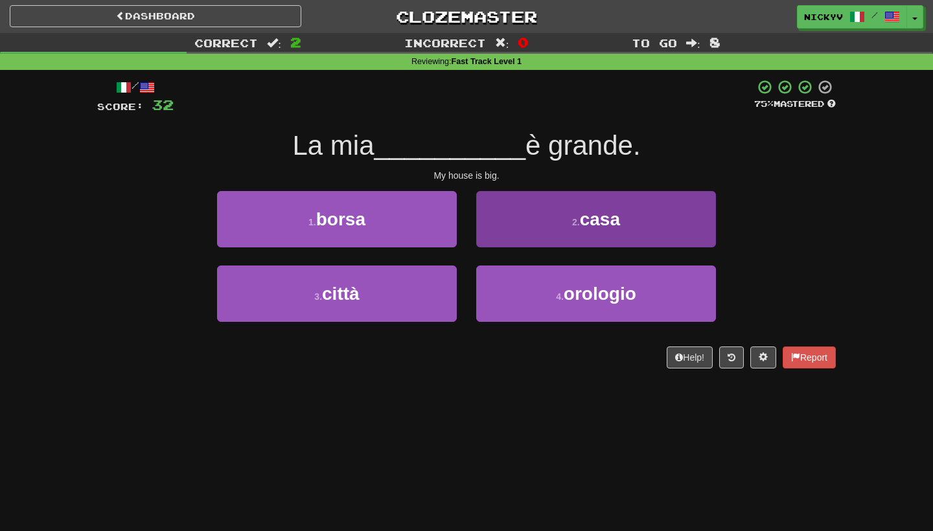
click at [488, 238] on button "2 . casa" at bounding box center [596, 219] width 240 height 56
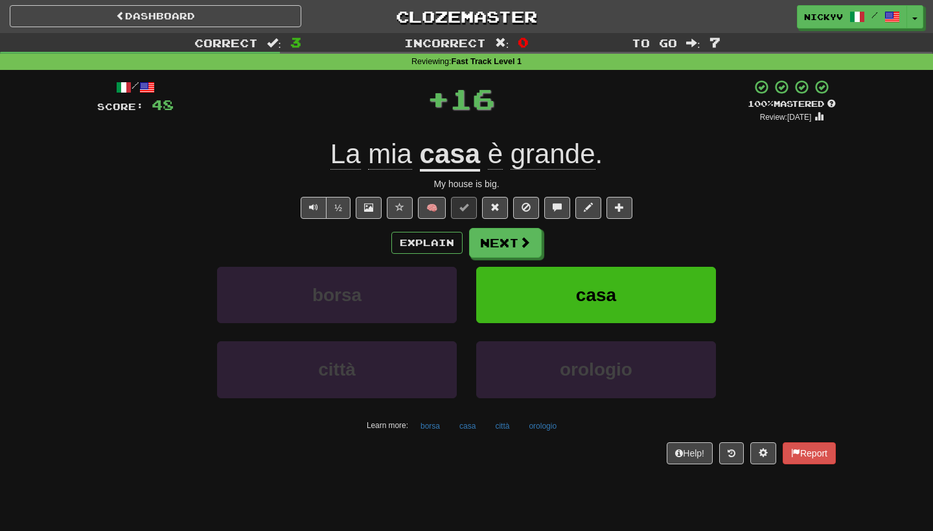
click at [488, 238] on button "Next" at bounding box center [505, 243] width 73 height 30
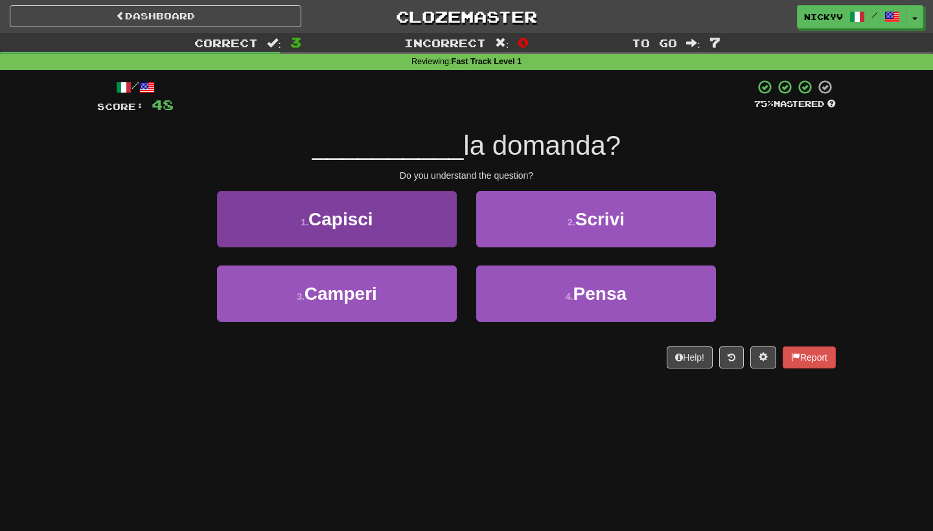
click at [410, 231] on button "1 . Capisci" at bounding box center [337, 219] width 240 height 56
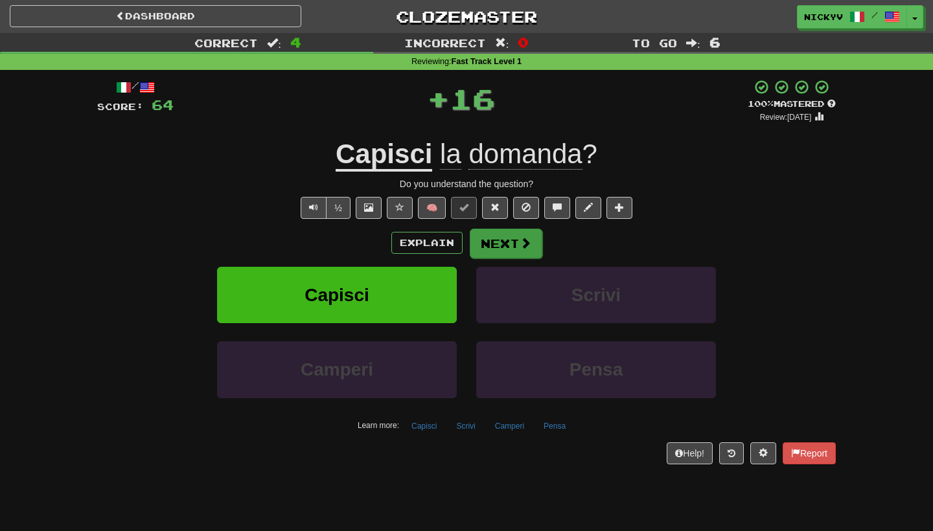
click at [497, 240] on button "Next" at bounding box center [506, 244] width 73 height 30
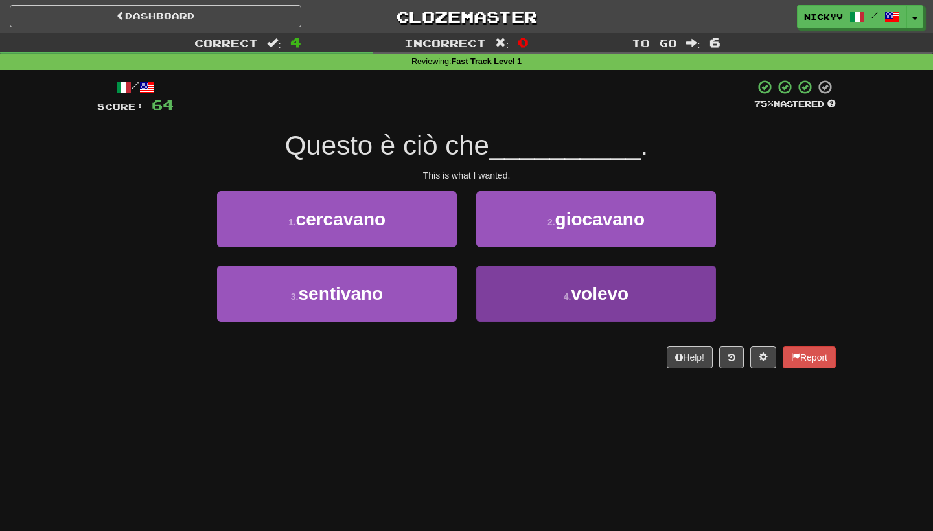
click at [503, 267] on button "4 . volevo" at bounding box center [596, 294] width 240 height 56
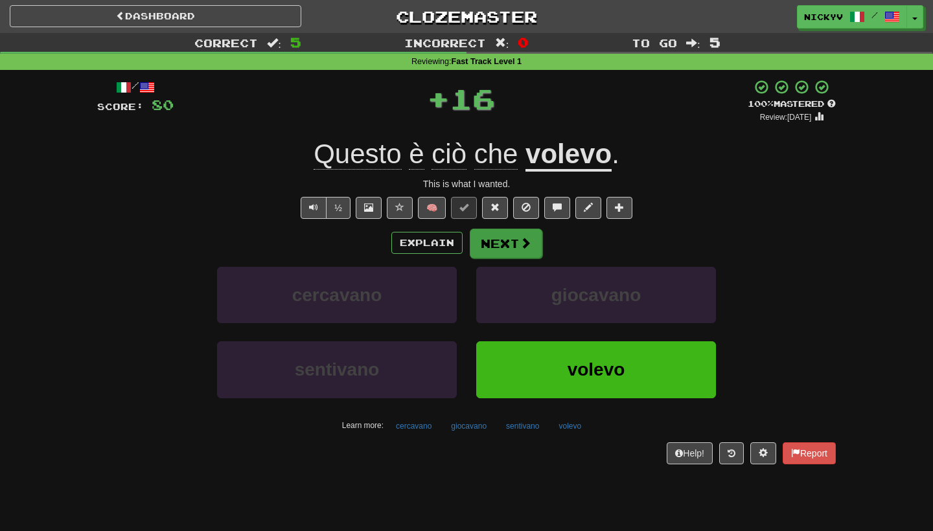
click at [497, 243] on button "Next" at bounding box center [506, 244] width 73 height 30
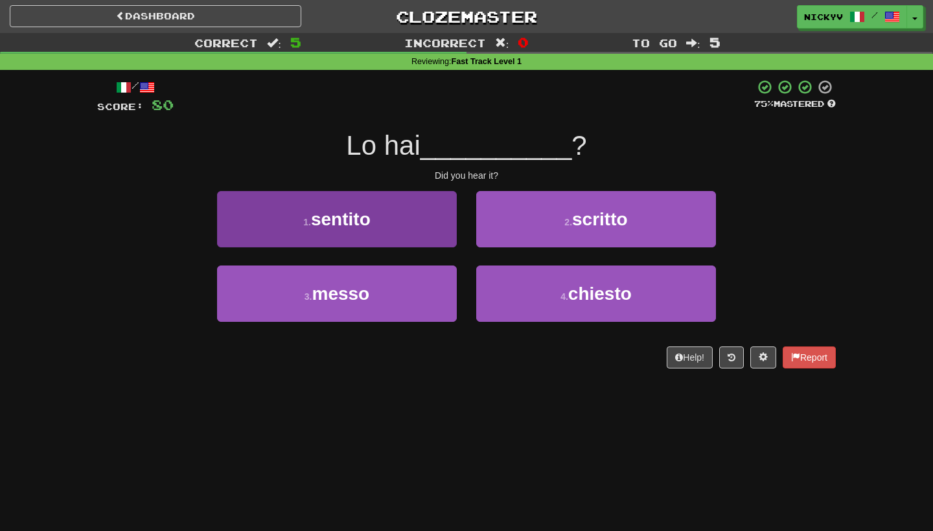
click at [422, 240] on button "1 . sentito" at bounding box center [337, 219] width 240 height 56
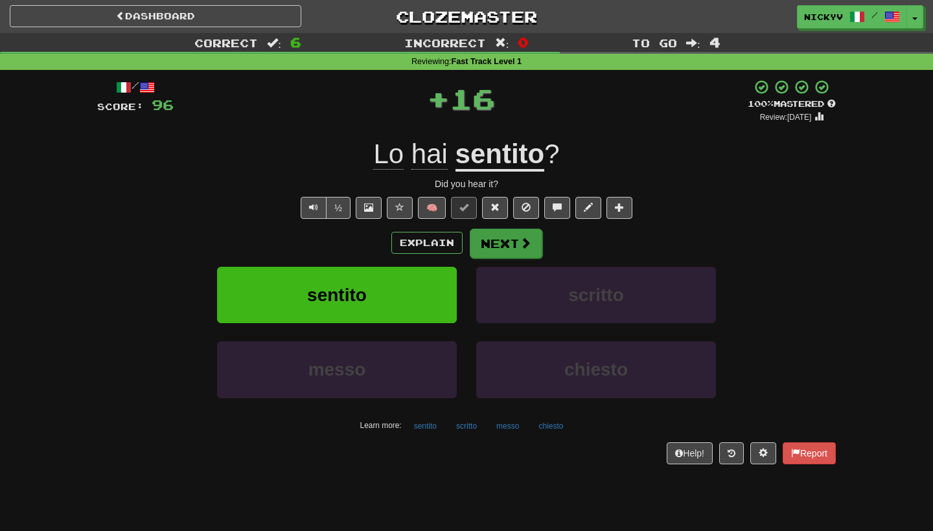
click at [486, 248] on button "Next" at bounding box center [506, 244] width 73 height 30
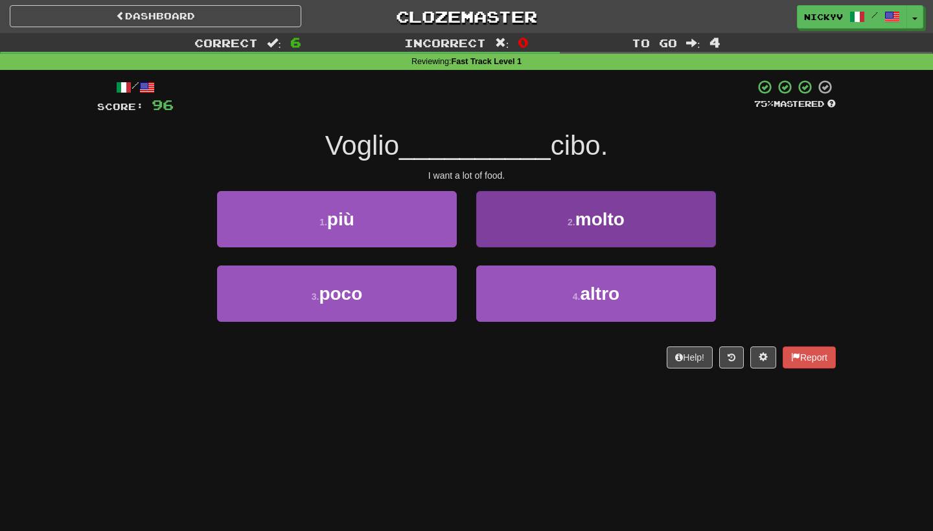
click at [486, 240] on button "2 . molto" at bounding box center [596, 219] width 240 height 56
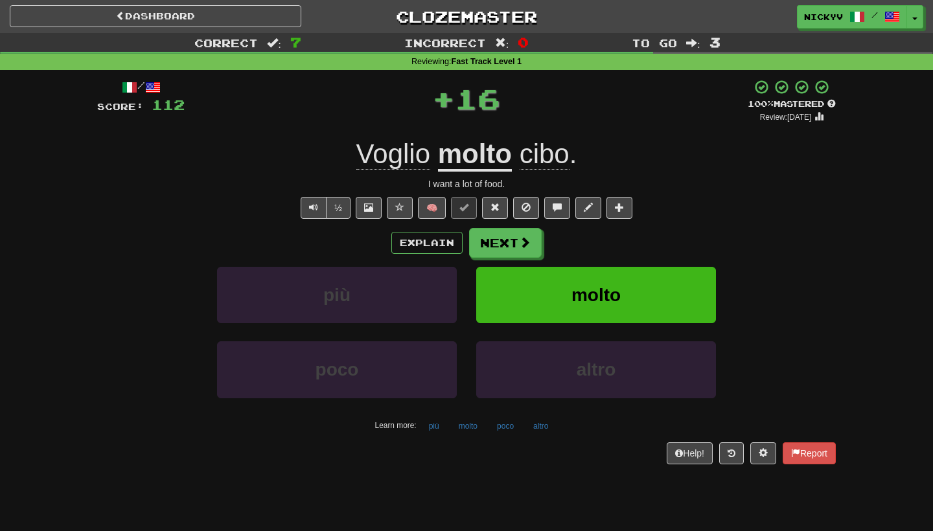
click at [486, 240] on button "Next" at bounding box center [505, 243] width 73 height 30
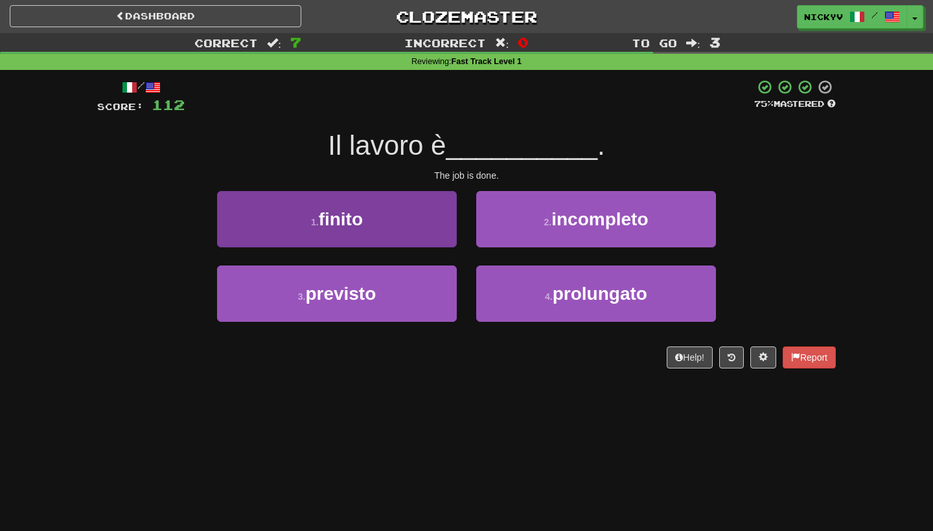
click at [434, 238] on button "1 . finito" at bounding box center [337, 219] width 240 height 56
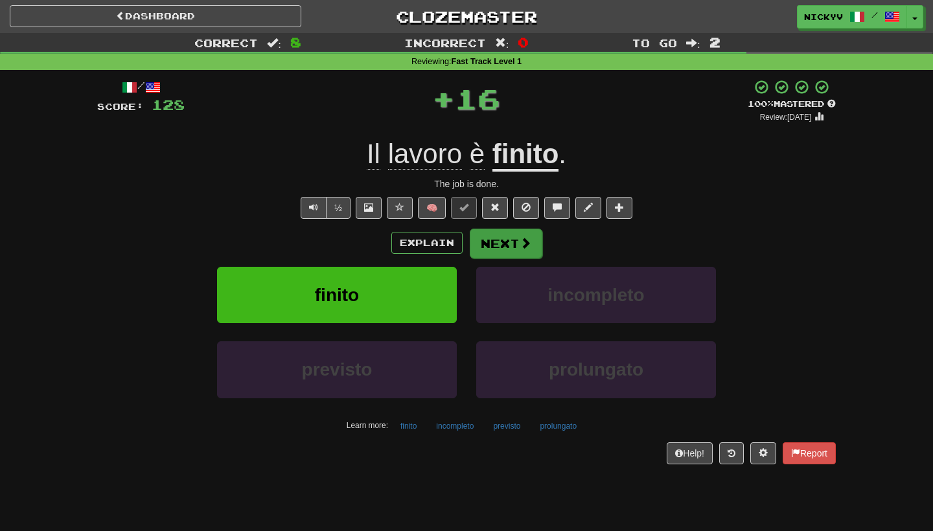
click at [529, 243] on span at bounding box center [525, 243] width 12 height 12
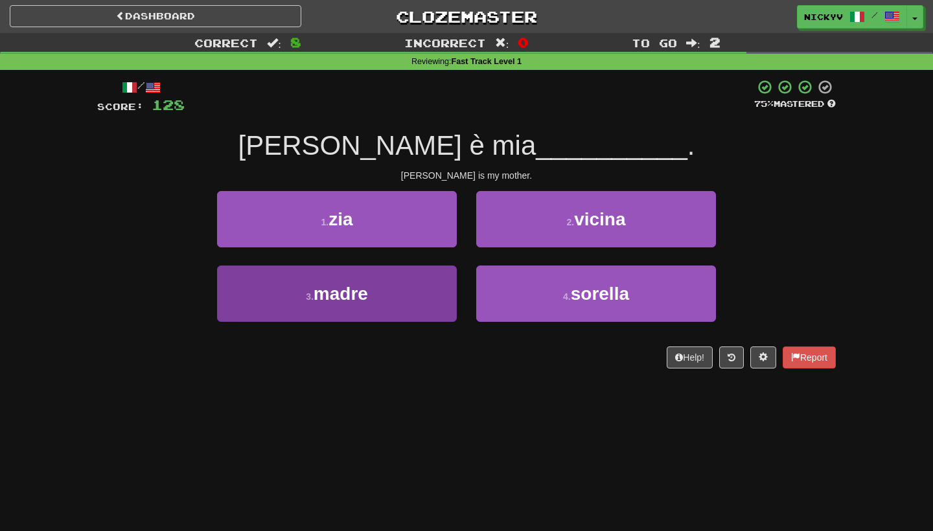
click at [434, 295] on button "3 . madre" at bounding box center [337, 294] width 240 height 56
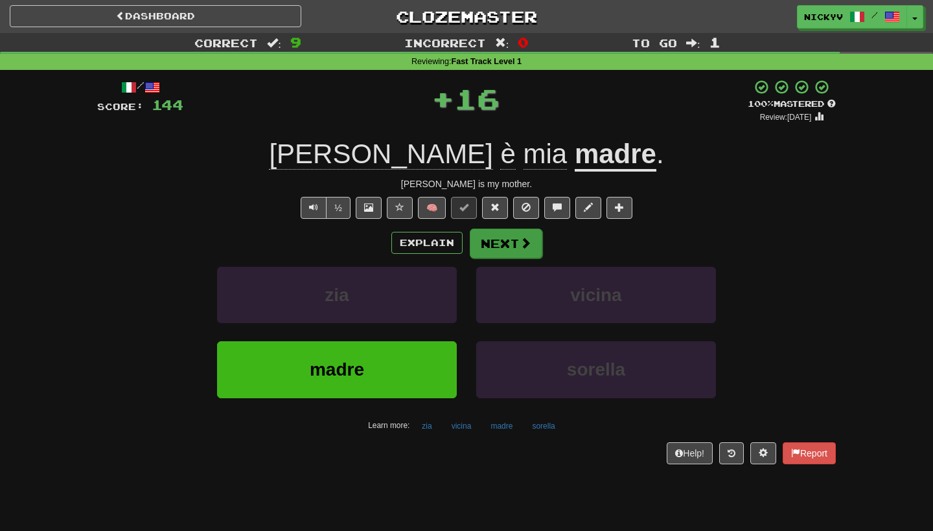
click at [507, 245] on button "Next" at bounding box center [506, 244] width 73 height 30
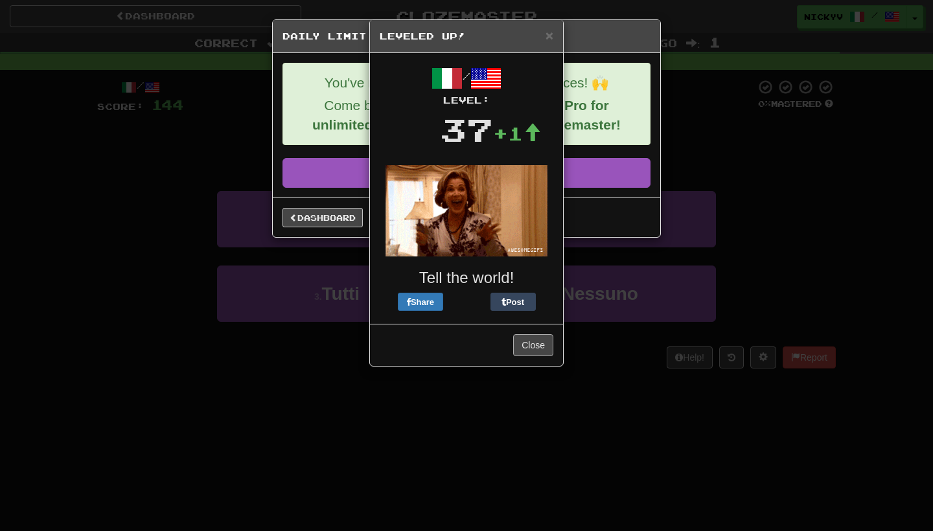
click at [535, 348] on button "Close" at bounding box center [533, 345] width 40 height 22
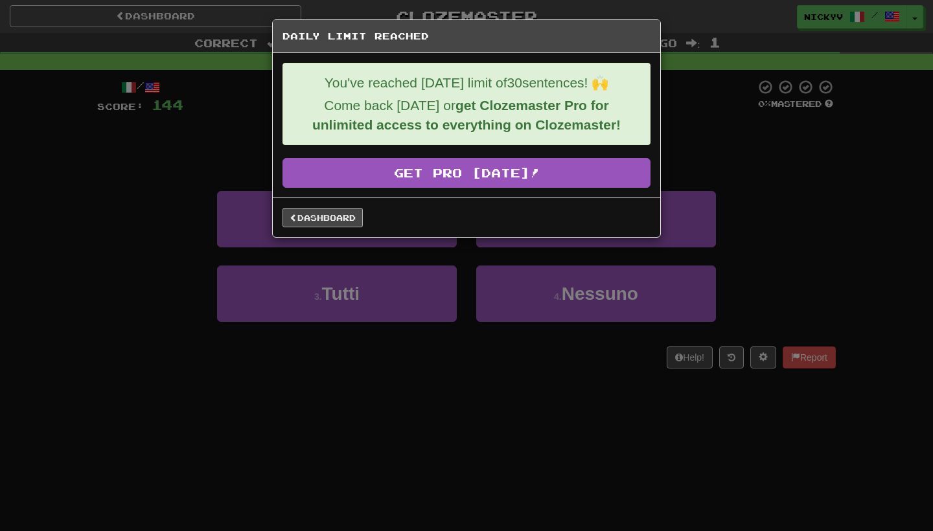
click at [339, 223] on link "Dashboard" at bounding box center [322, 217] width 80 height 19
